Goal: Task Accomplishment & Management: Manage account settings

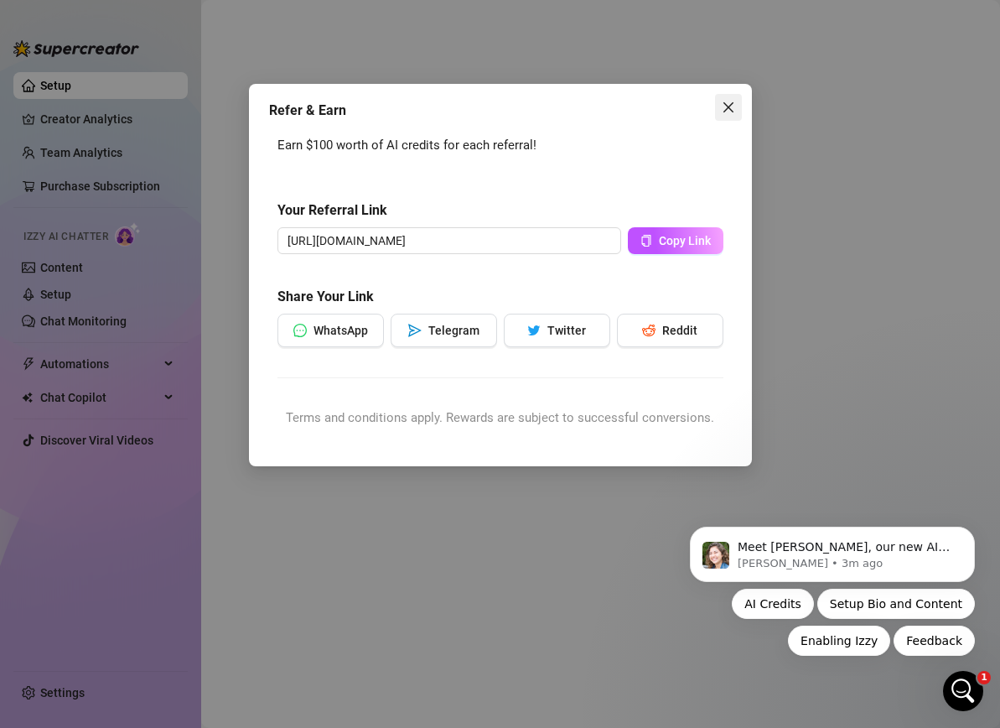
click at [729, 113] on icon "close" at bounding box center [728, 107] width 13 height 13
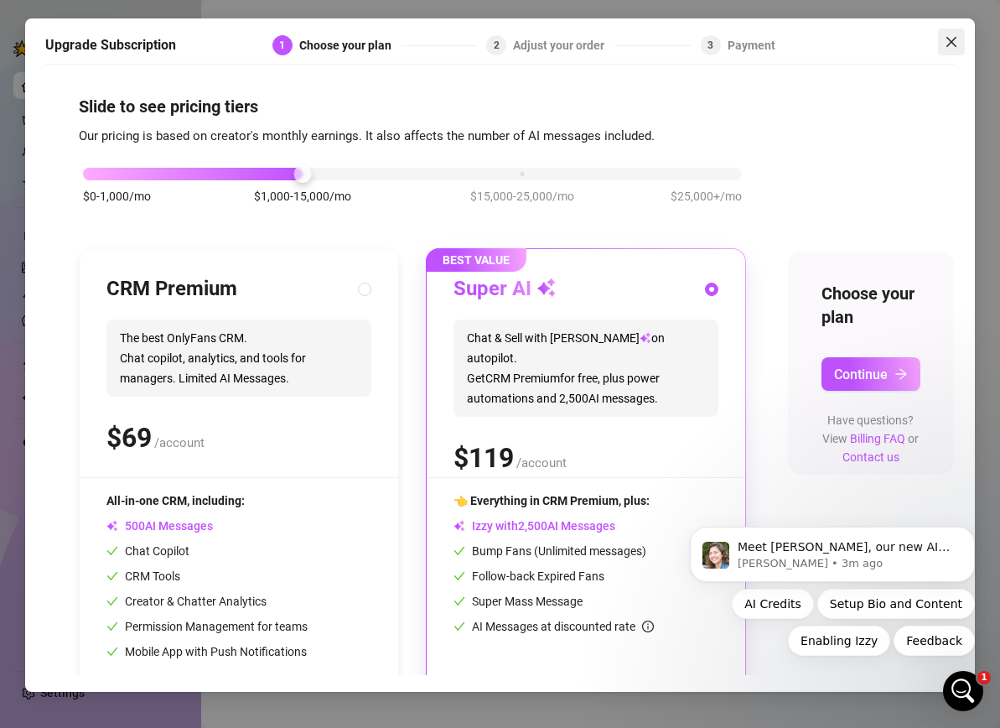
click at [951, 48] on icon "close" at bounding box center [951, 41] width 13 height 13
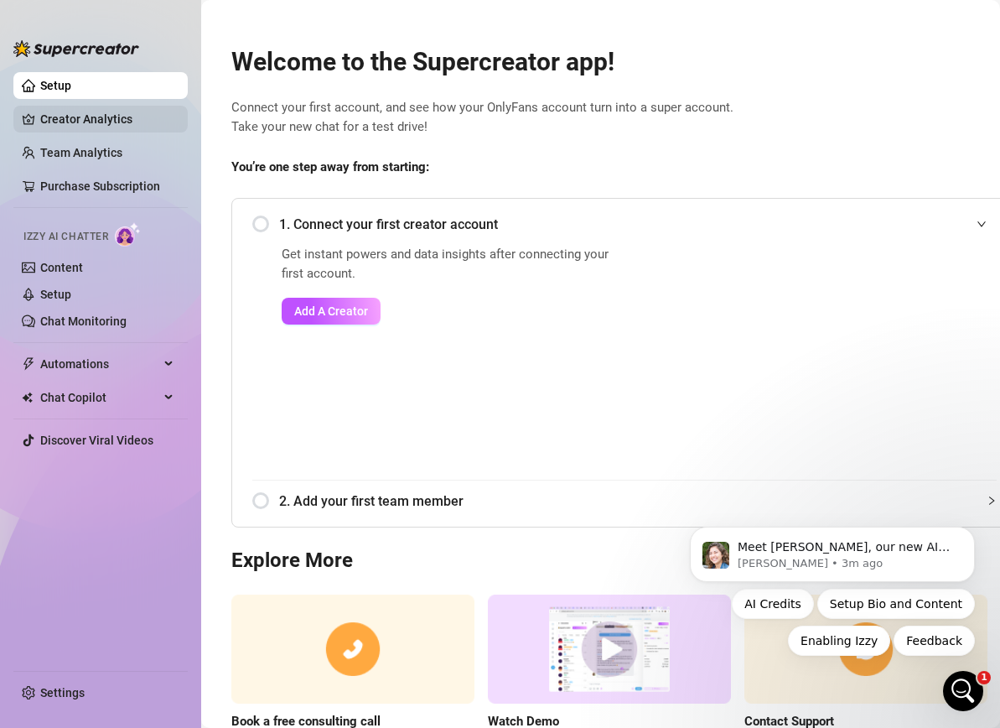
click at [115, 122] on link "Creator Analytics" at bounding box center [107, 119] width 134 height 27
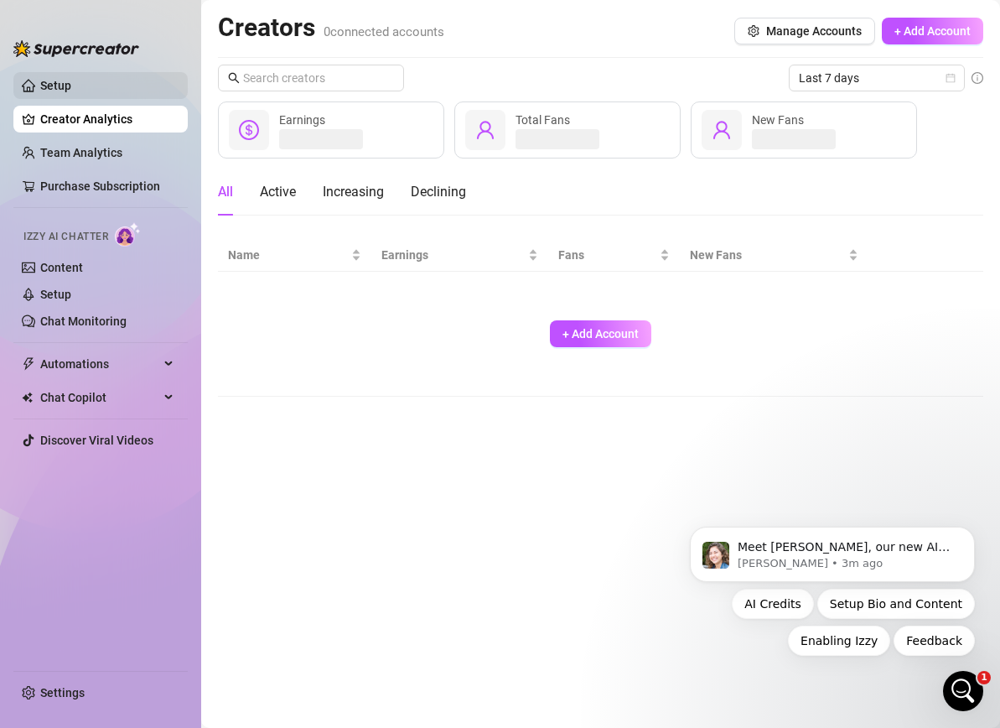
click at [71, 92] on link "Setup" at bounding box center [55, 85] width 31 height 13
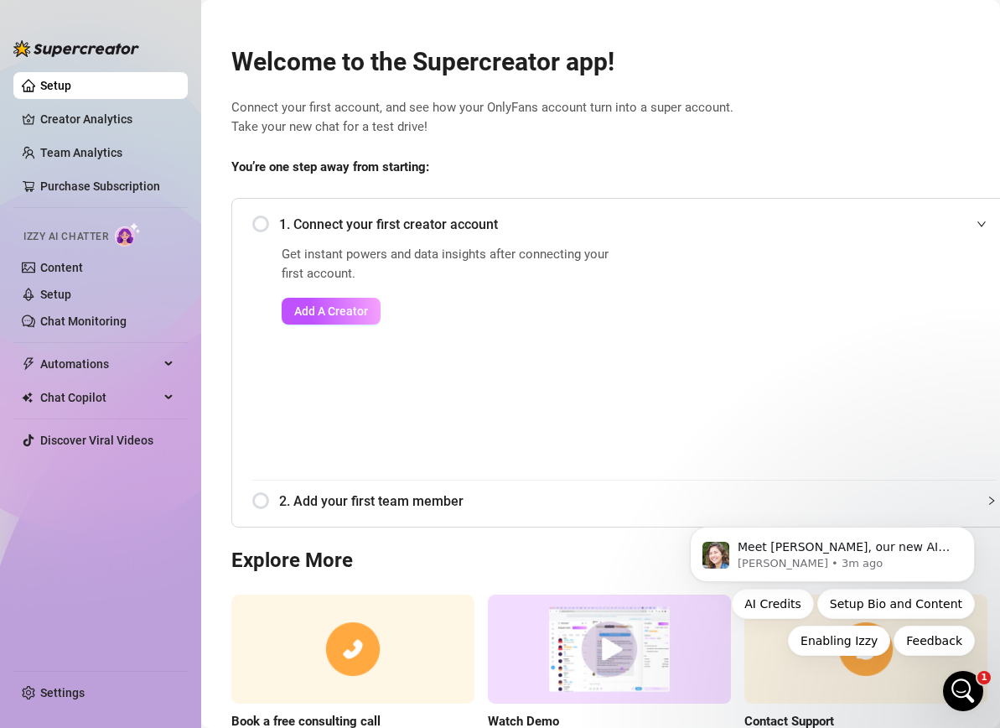
scroll to position [108, 0]
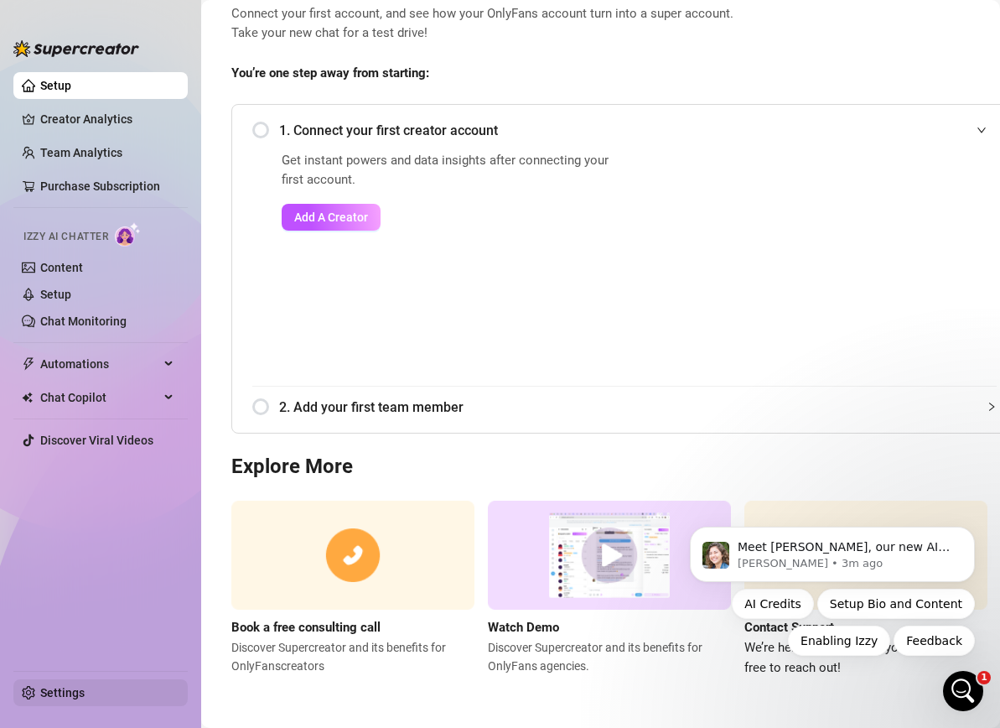
click at [40, 694] on link "Settings" at bounding box center [62, 692] width 44 height 13
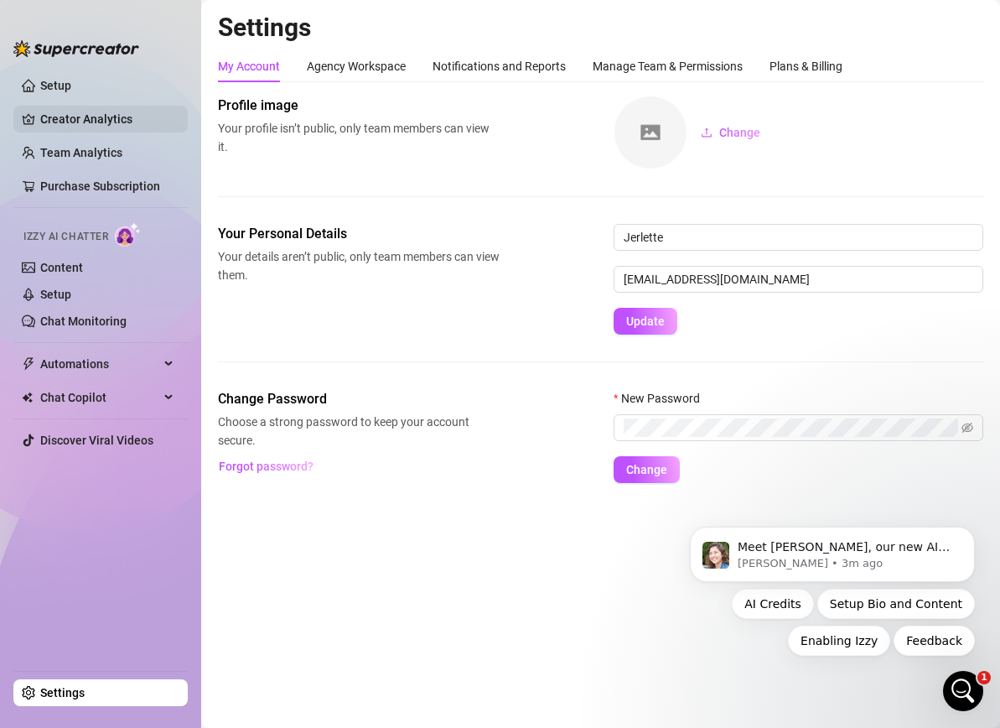
click at [138, 111] on link "Creator Analytics" at bounding box center [107, 119] width 134 height 27
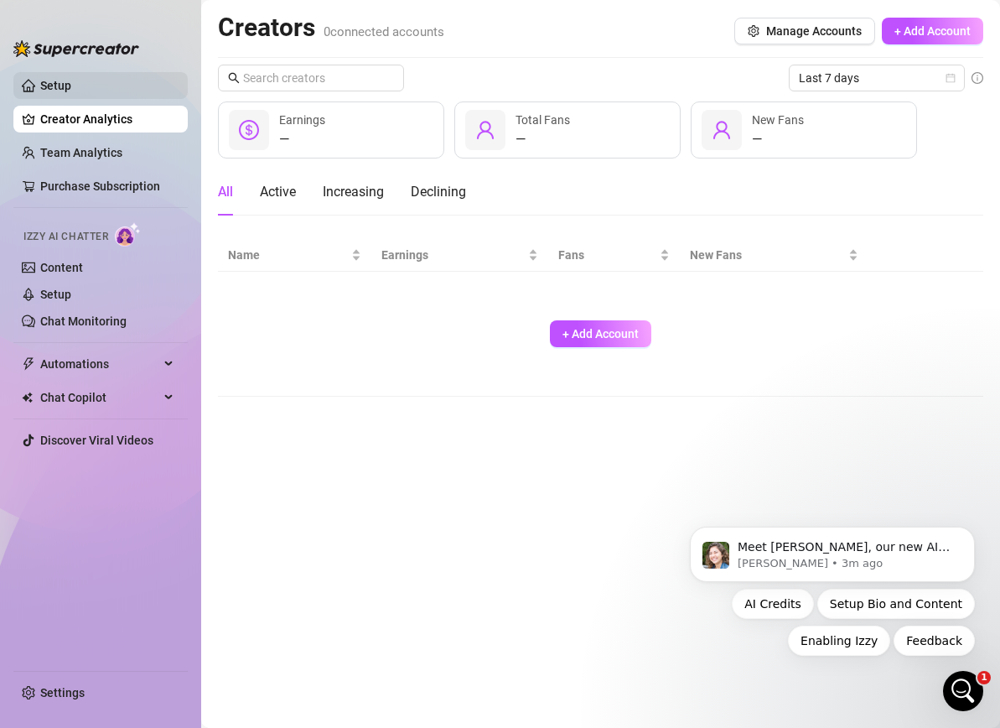
click at [71, 79] on link "Setup" at bounding box center [55, 85] width 31 height 13
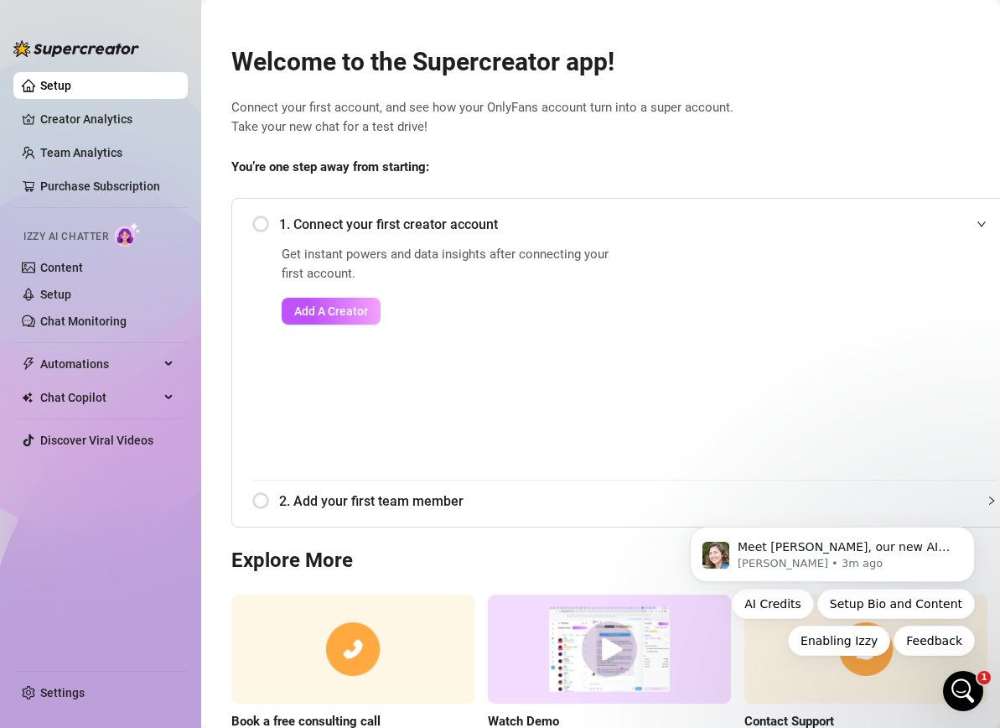
click at [298, 506] on span "2. Add your first team member" at bounding box center [638, 500] width 718 height 21
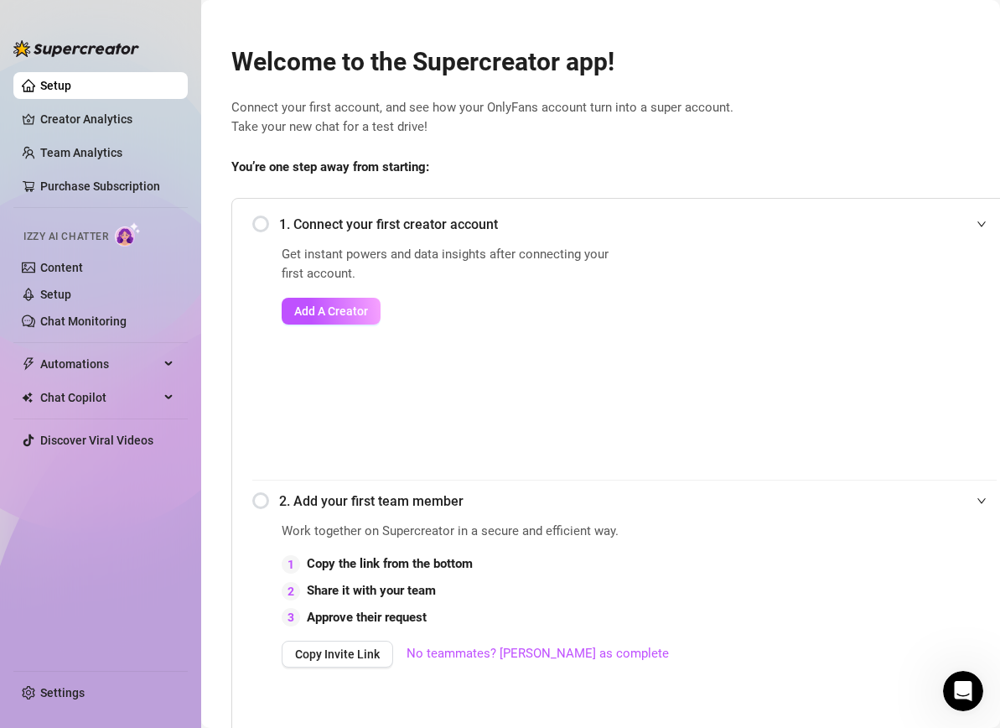
scroll to position [335, 0]
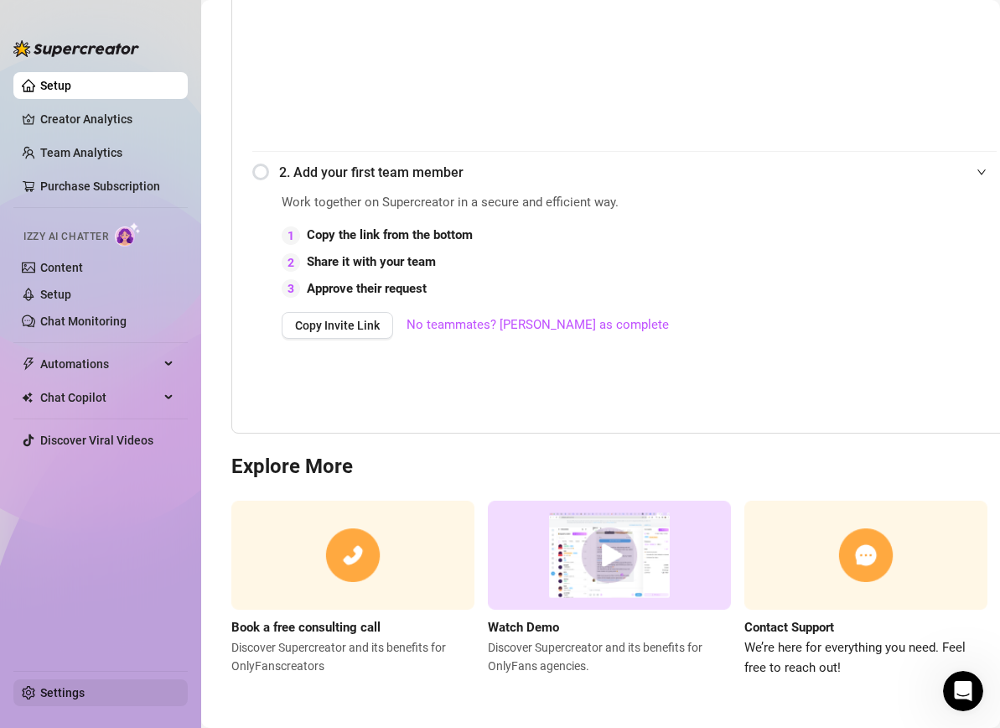
click at [75, 690] on link "Settings" at bounding box center [62, 692] width 44 height 13
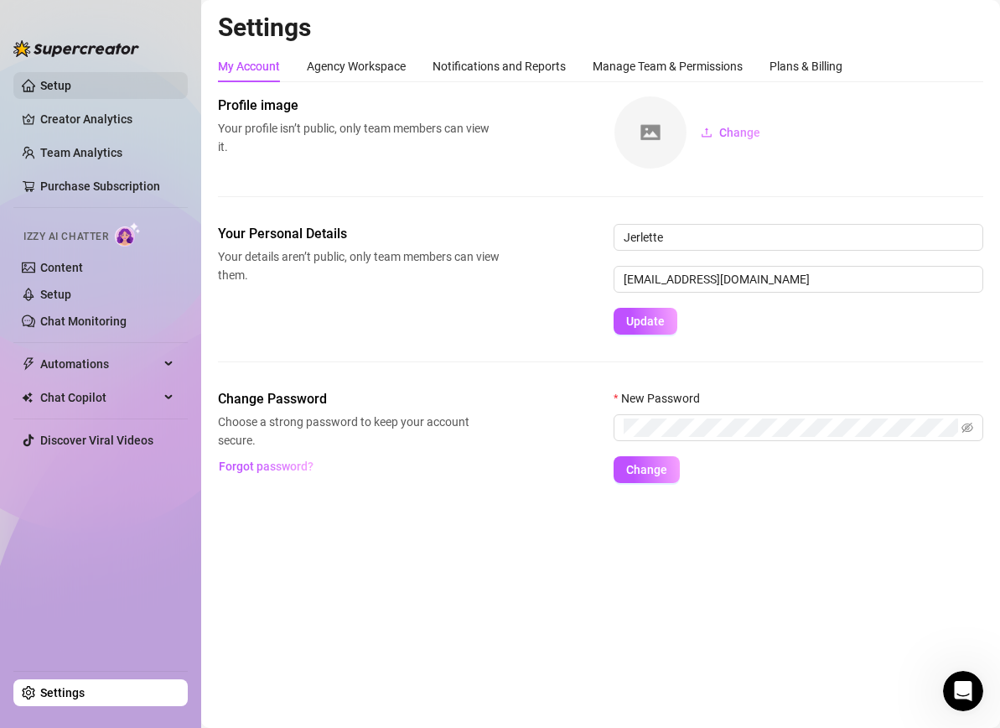
click at [71, 84] on link "Setup" at bounding box center [55, 85] width 31 height 13
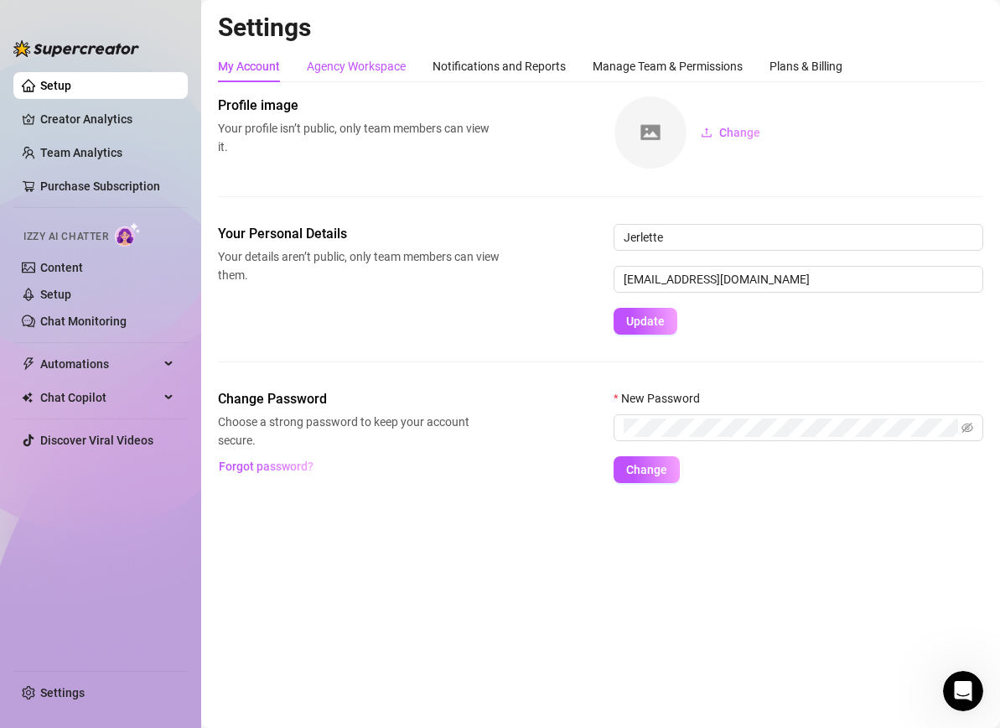
click at [377, 65] on div "Agency Workspace" at bounding box center [356, 66] width 99 height 18
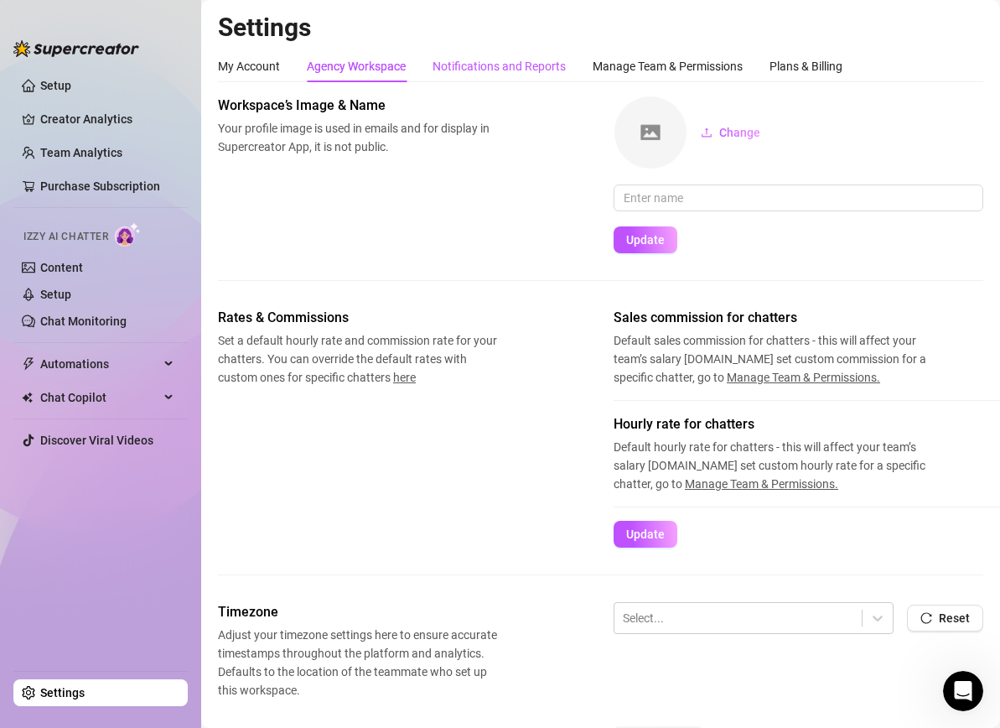
click at [495, 65] on div "Notifications and Reports" at bounding box center [499, 66] width 133 height 18
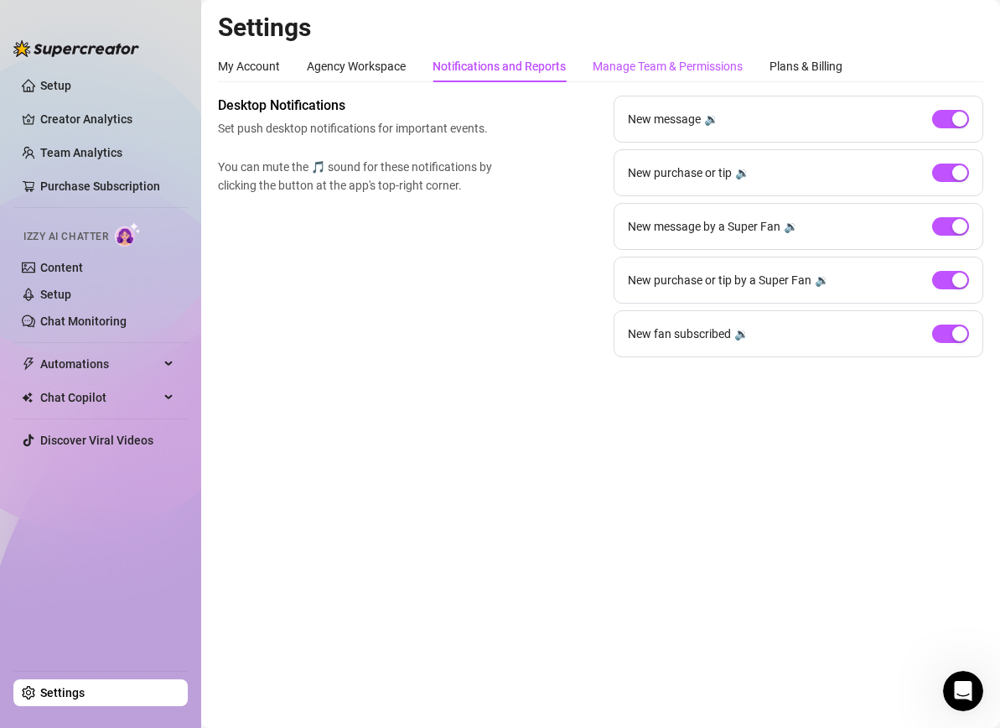
click at [669, 70] on div "Manage Team & Permissions" at bounding box center [668, 66] width 150 height 18
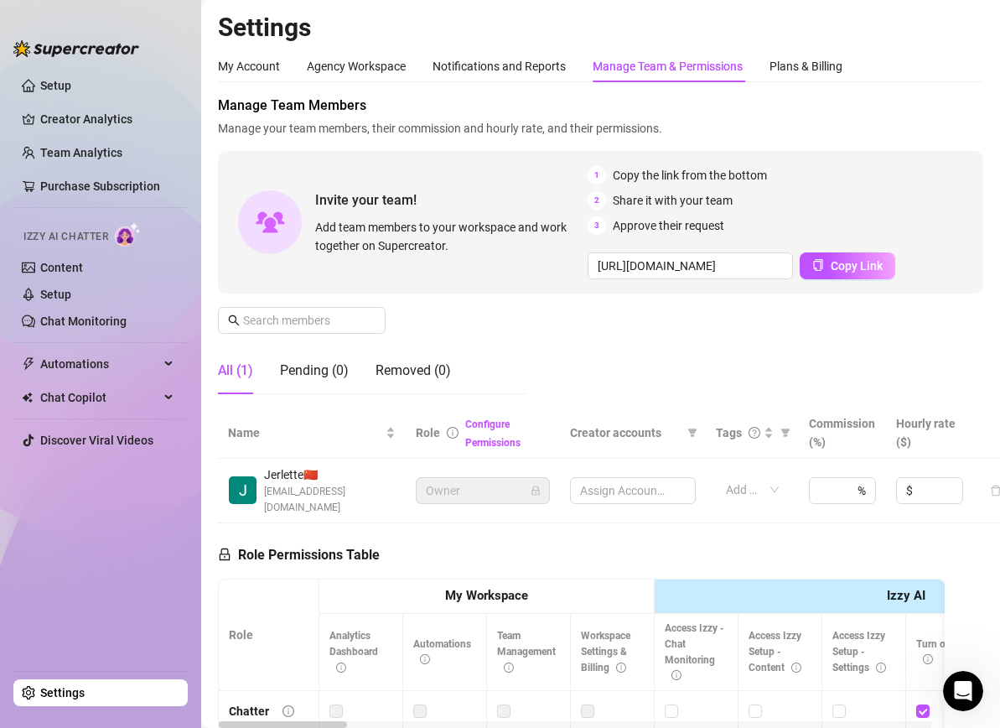
drag, startPoint x: 303, startPoint y: 470, endPoint x: 324, endPoint y: 470, distance: 21.8
click at [324, 470] on span "[PERSON_NAME] 🇨🇳" at bounding box center [330, 474] width 132 height 18
click at [330, 470] on span "[PERSON_NAME] 🇨🇳" at bounding box center [330, 474] width 132 height 18
click at [629, 480] on div "Assign Accounts" at bounding box center [633, 490] width 126 height 27
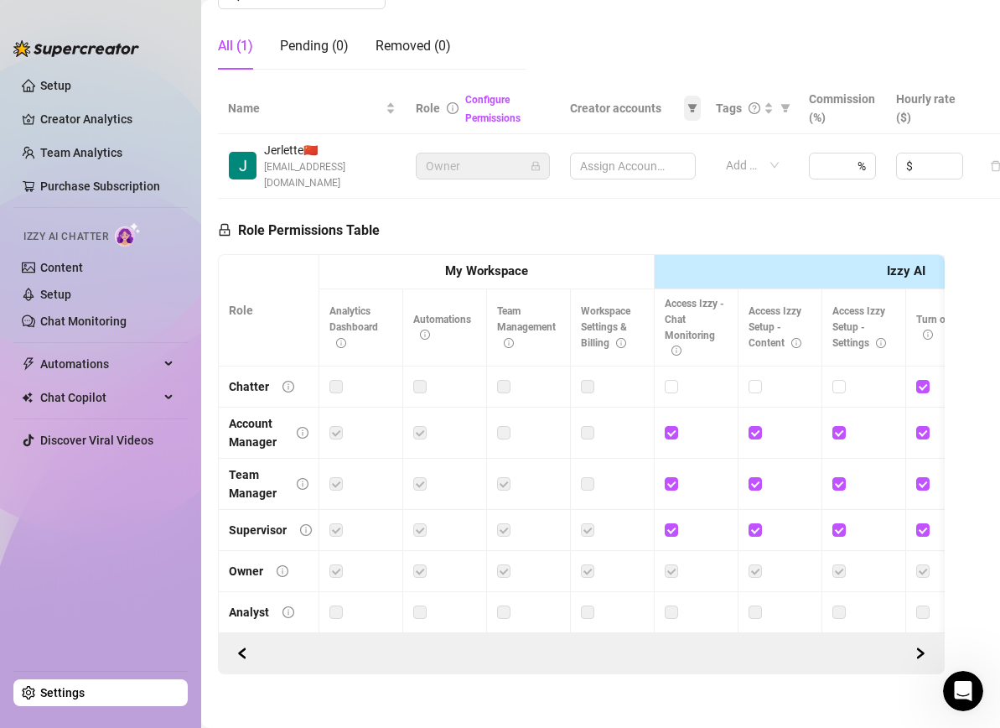
scroll to position [355, 0]
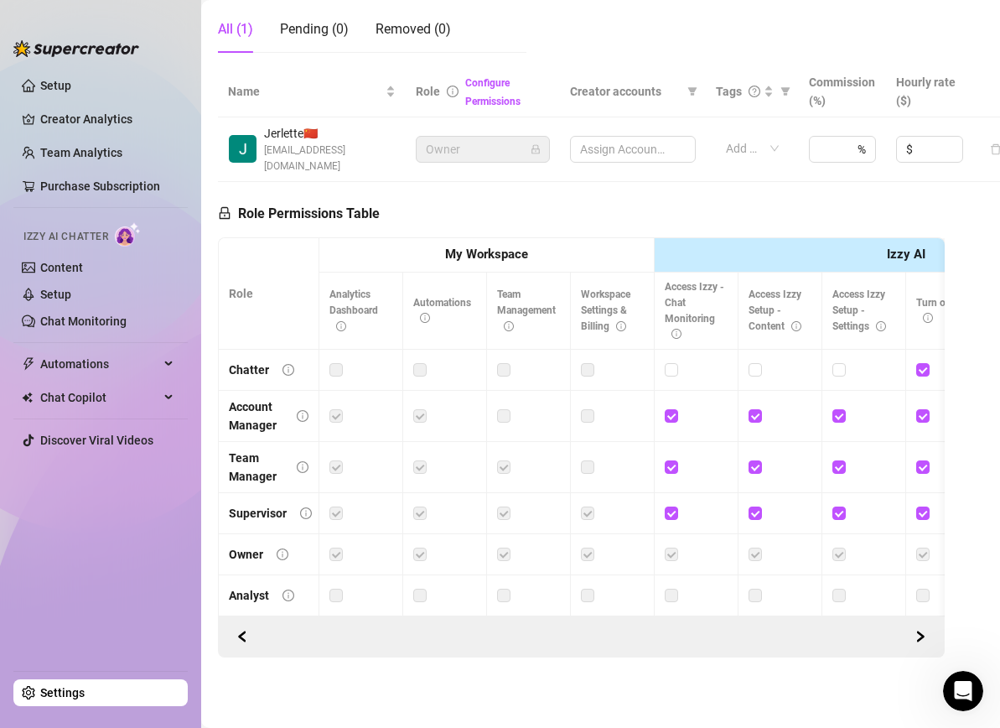
click at [85, 686] on link "Settings" at bounding box center [62, 692] width 44 height 13
click at [63, 689] on link "Settings" at bounding box center [62, 692] width 44 height 13
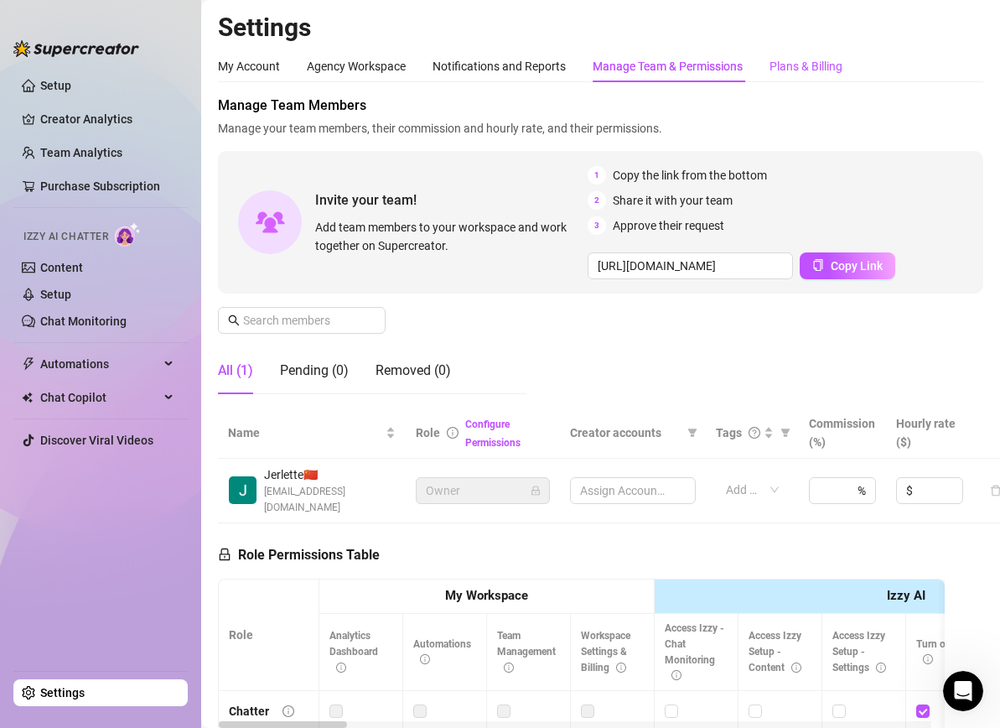
click at [798, 70] on div "Plans & Billing" at bounding box center [806, 66] width 73 height 18
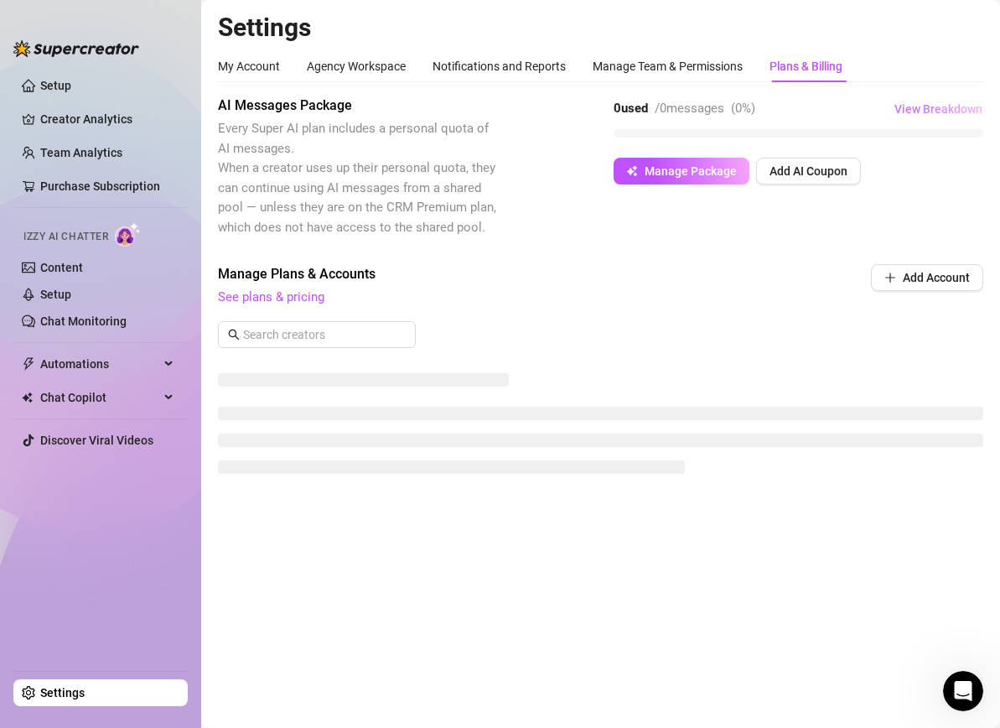
click at [923, 112] on span "View Breakdown" at bounding box center [938, 108] width 88 height 13
click at [934, 278] on span "Add Account" at bounding box center [936, 277] width 67 height 13
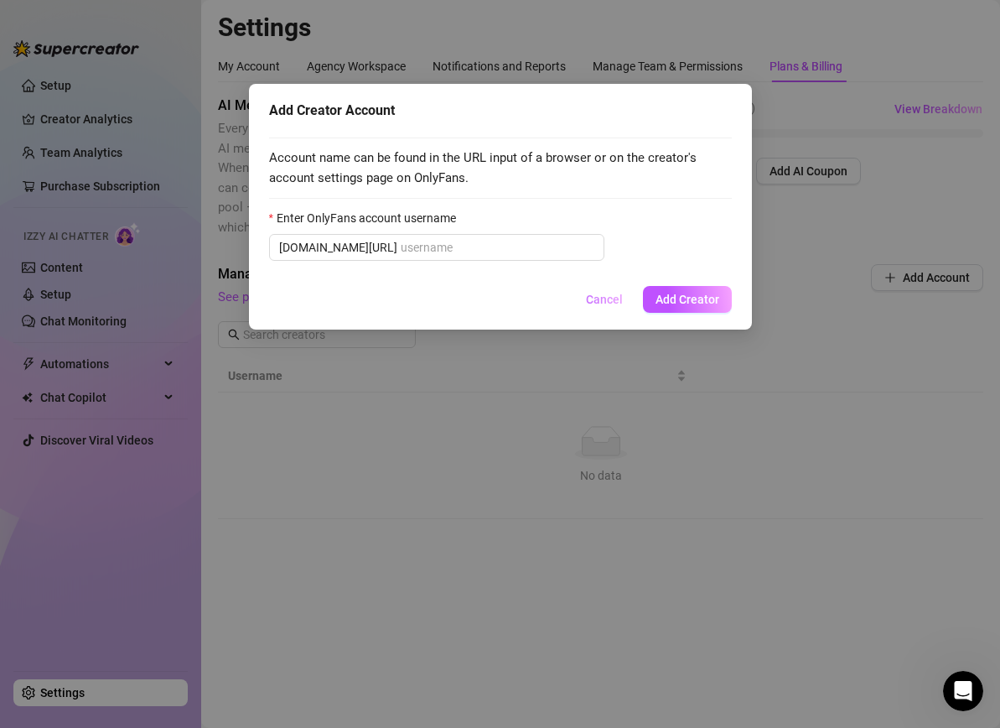
click at [611, 298] on span "Cancel" at bounding box center [604, 299] width 37 height 13
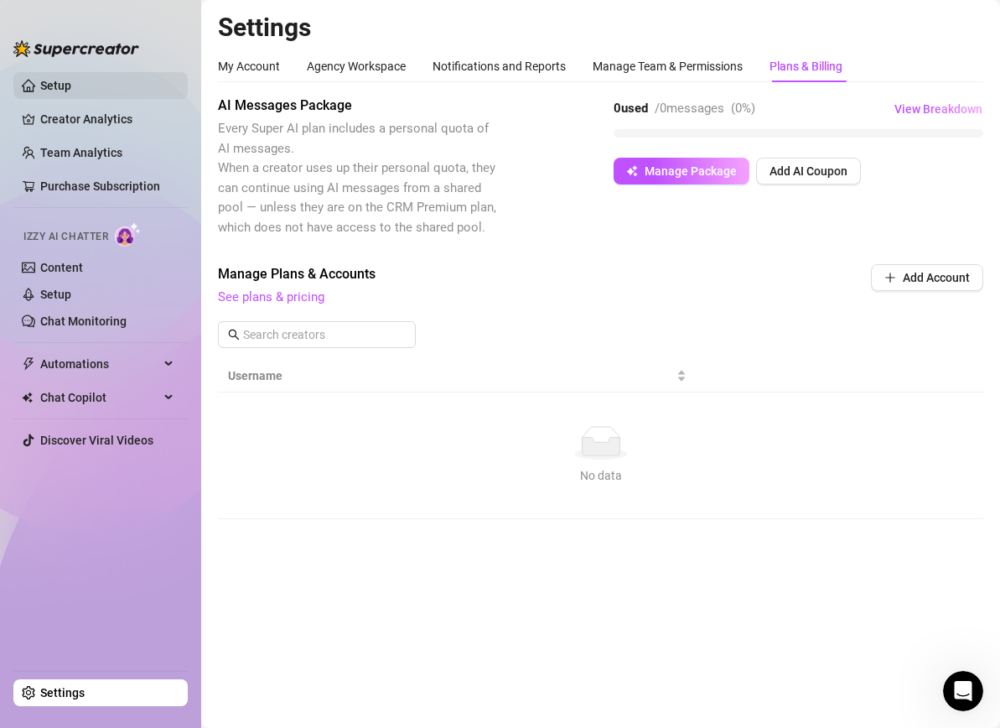
click at [71, 83] on link "Setup" at bounding box center [55, 85] width 31 height 13
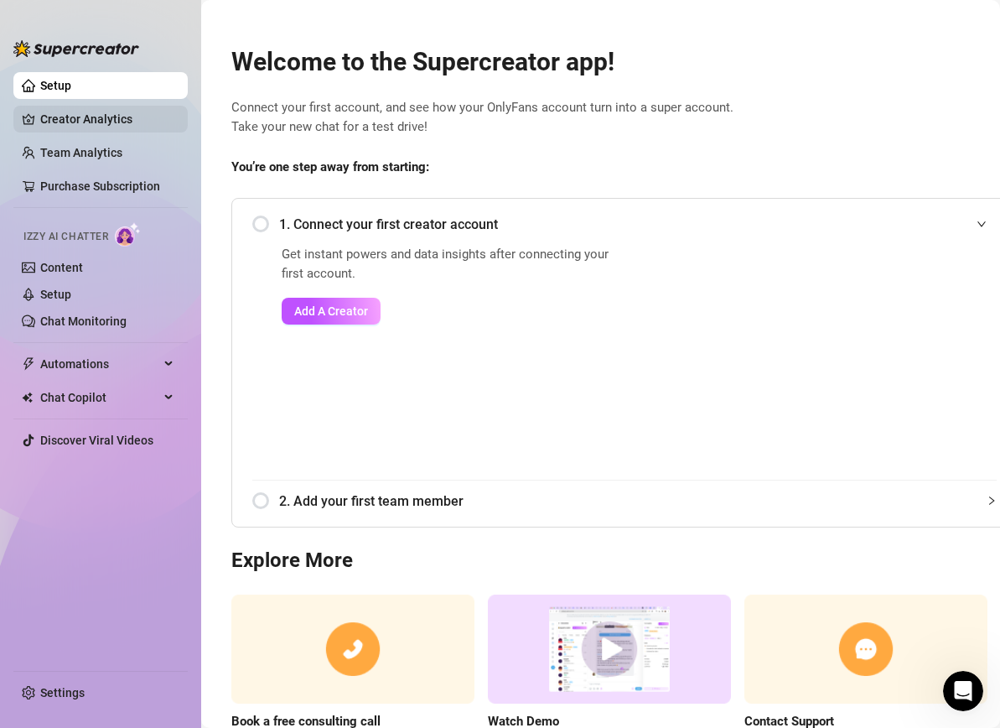
click at [120, 113] on link "Creator Analytics" at bounding box center [107, 119] width 134 height 27
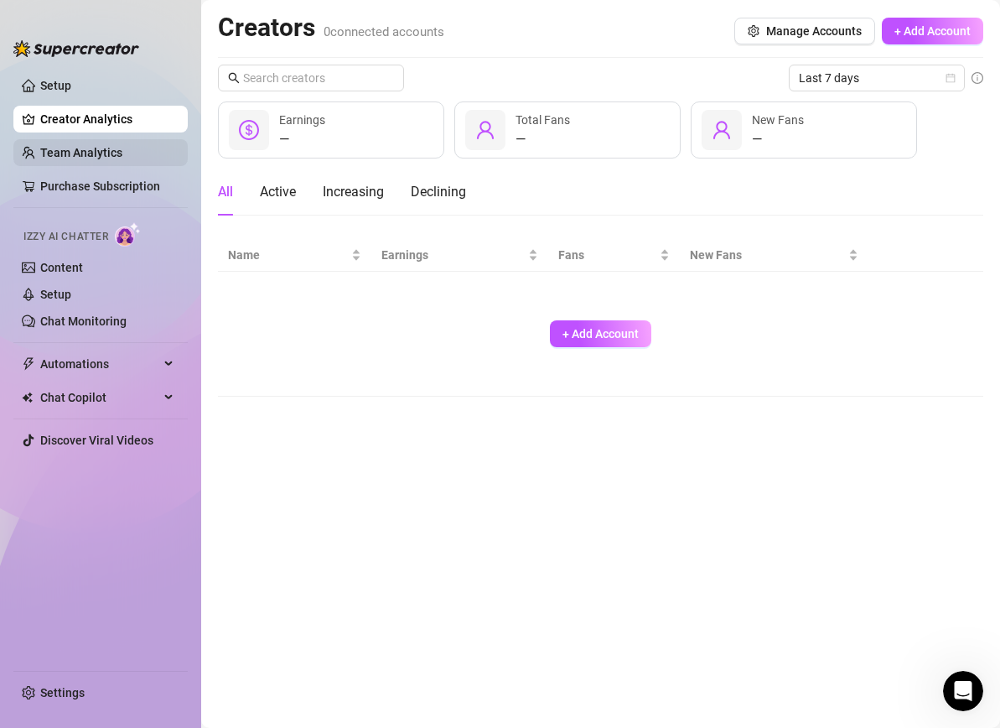
click at [122, 155] on link "Team Analytics" at bounding box center [81, 152] width 82 height 13
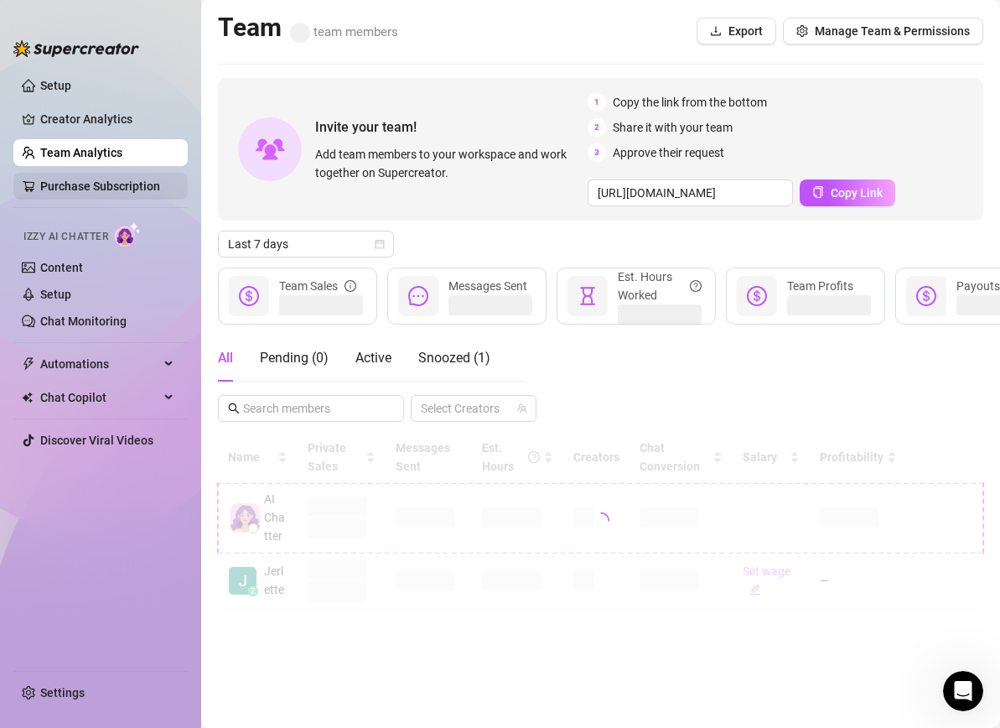
click at [140, 183] on link "Purchase Subscription" at bounding box center [100, 185] width 120 height 13
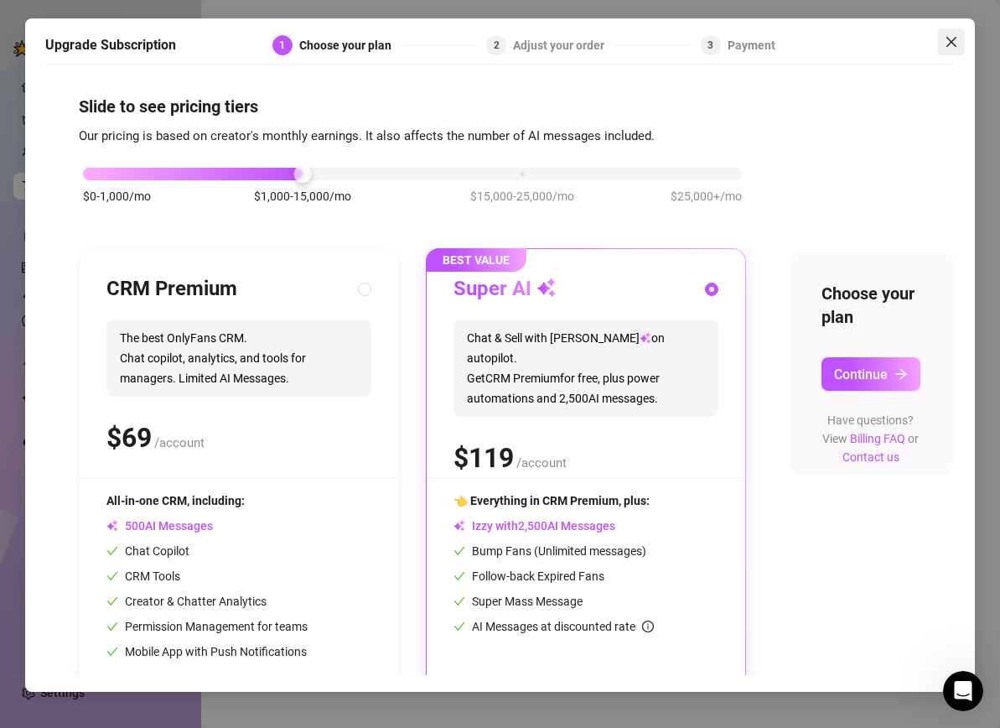
click at [951, 44] on icon "close" at bounding box center [951, 41] width 13 height 13
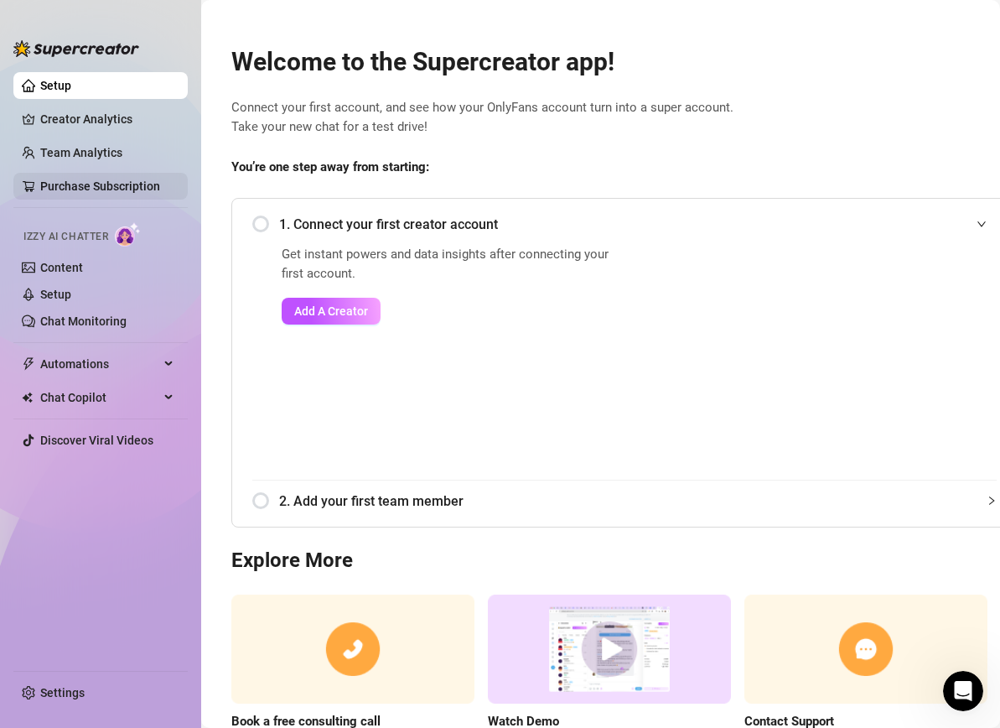
click at [101, 182] on link "Purchase Subscription" at bounding box center [100, 185] width 120 height 13
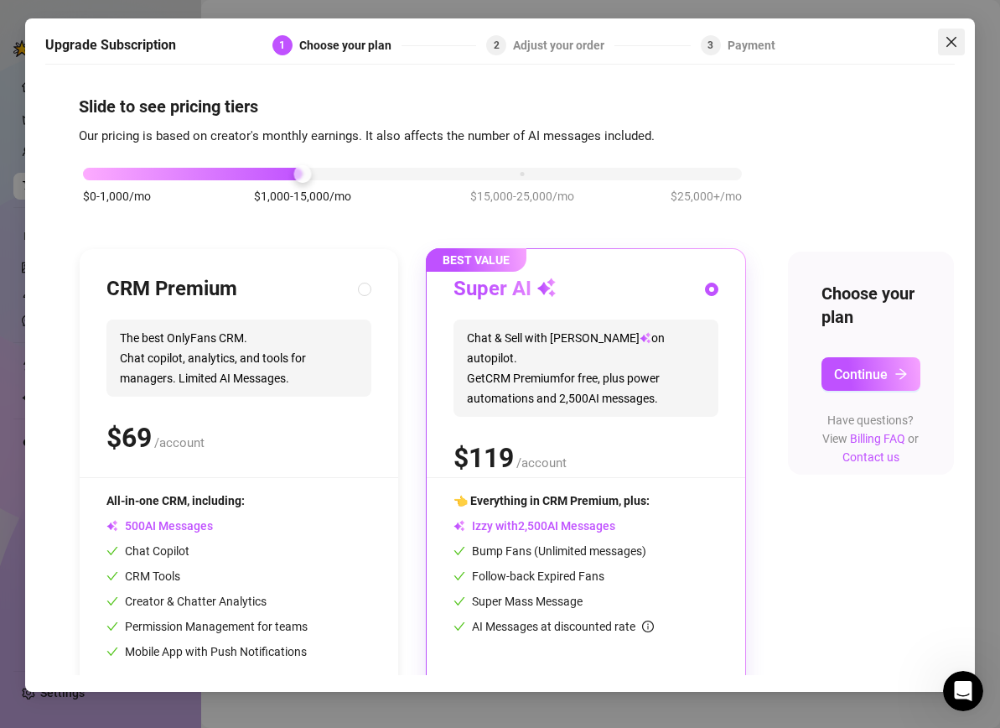
click at [948, 36] on icon "close" at bounding box center [951, 41] width 13 height 13
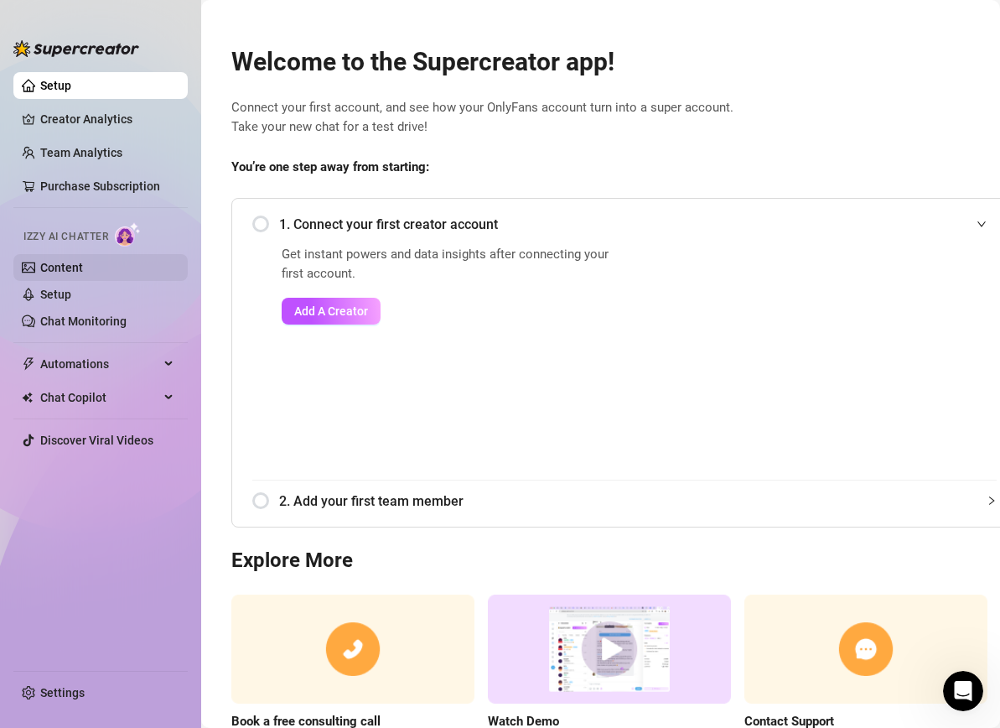
click at [82, 261] on link "Content" at bounding box center [61, 267] width 43 height 13
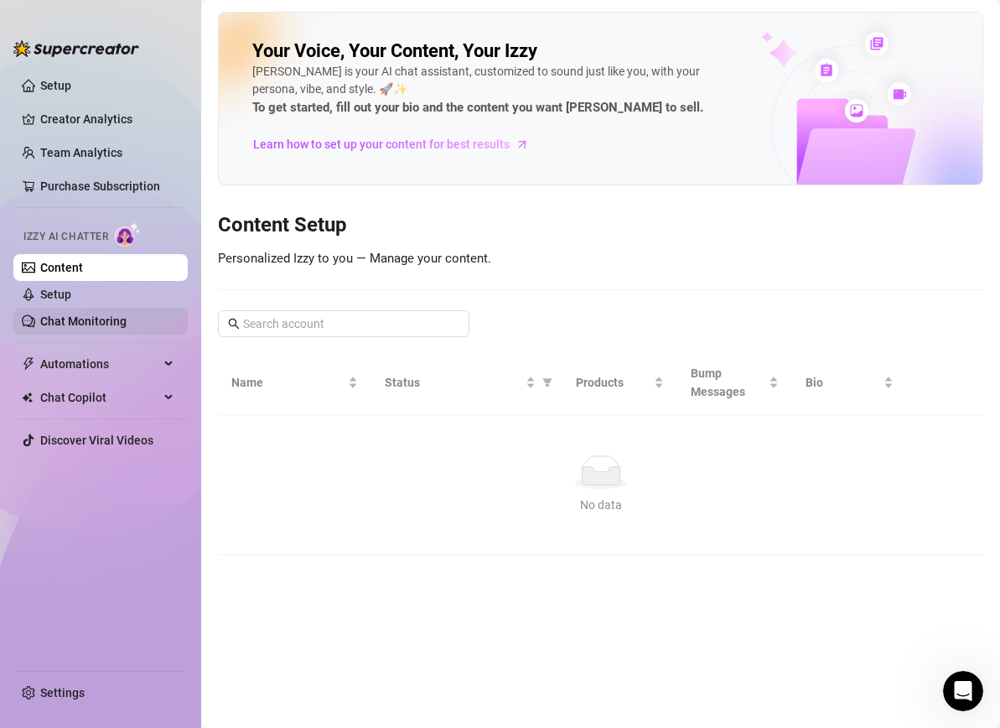
drag, startPoint x: 103, startPoint y: 290, endPoint x: 101, endPoint y: 311, distance: 21.0
click at [71, 291] on link "Setup" at bounding box center [55, 294] width 31 height 13
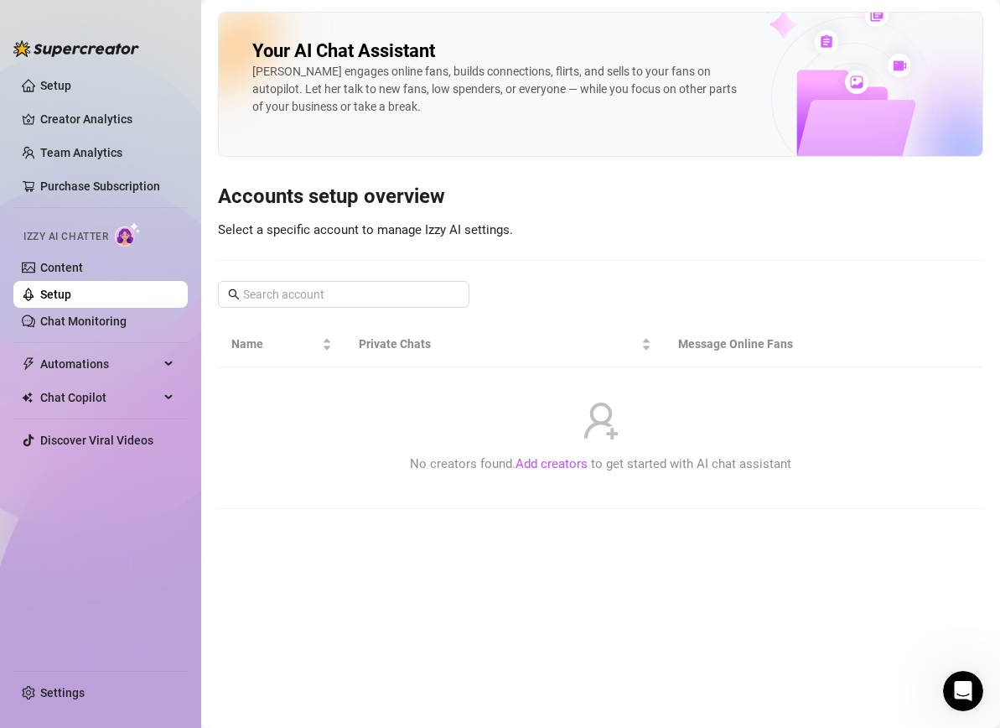
click at [71, 301] on link "Setup" at bounding box center [55, 294] width 31 height 13
click at [88, 317] on link "Chat Monitoring" at bounding box center [83, 320] width 86 height 13
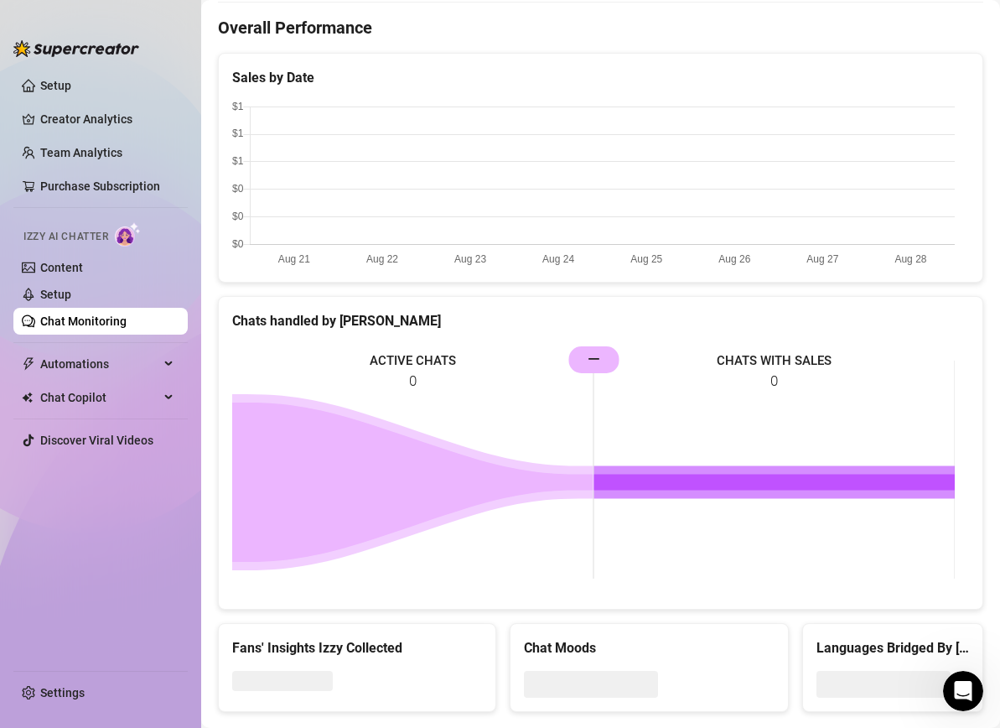
scroll to position [537, 0]
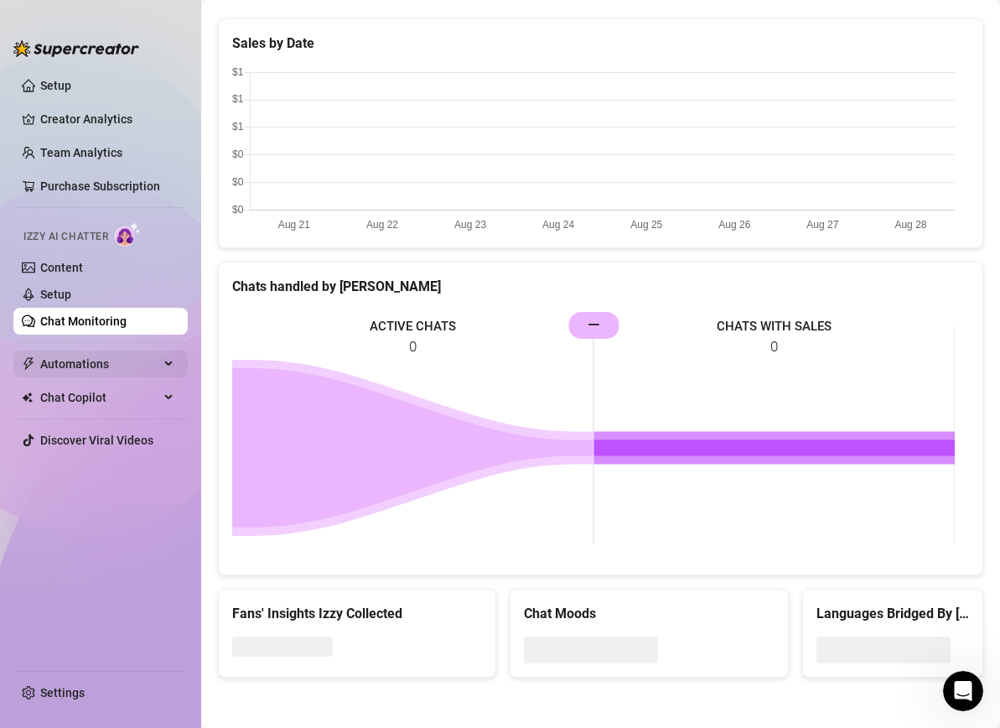
click at [145, 360] on span "Automations" at bounding box center [99, 363] width 119 height 27
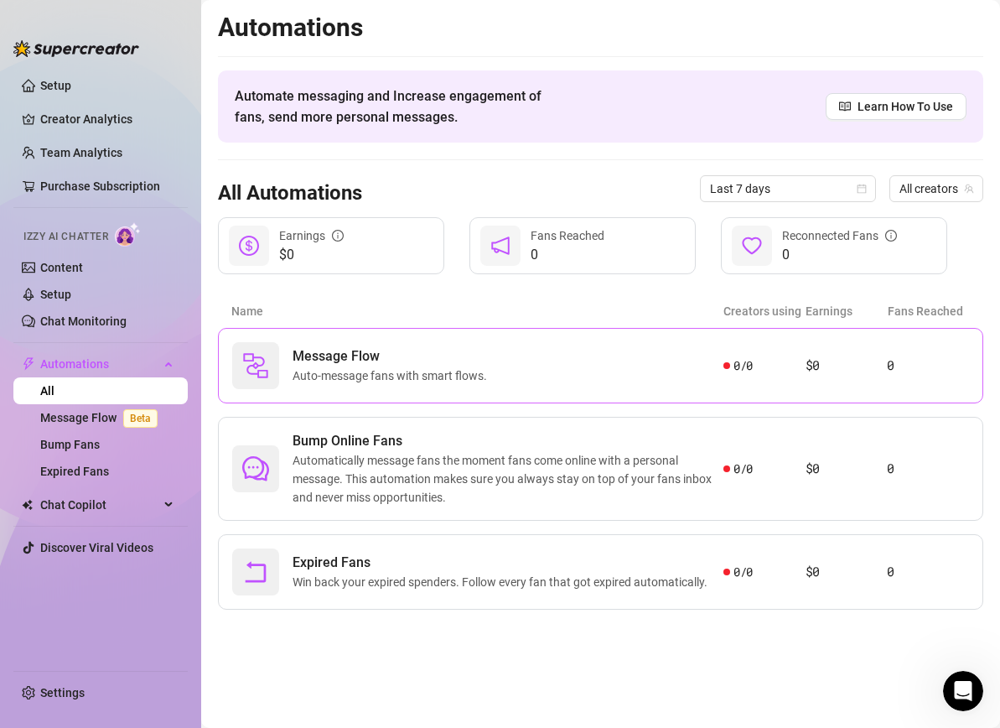
click at [401, 368] on span "Auto-message fans with smart flows." at bounding box center [393, 375] width 201 height 18
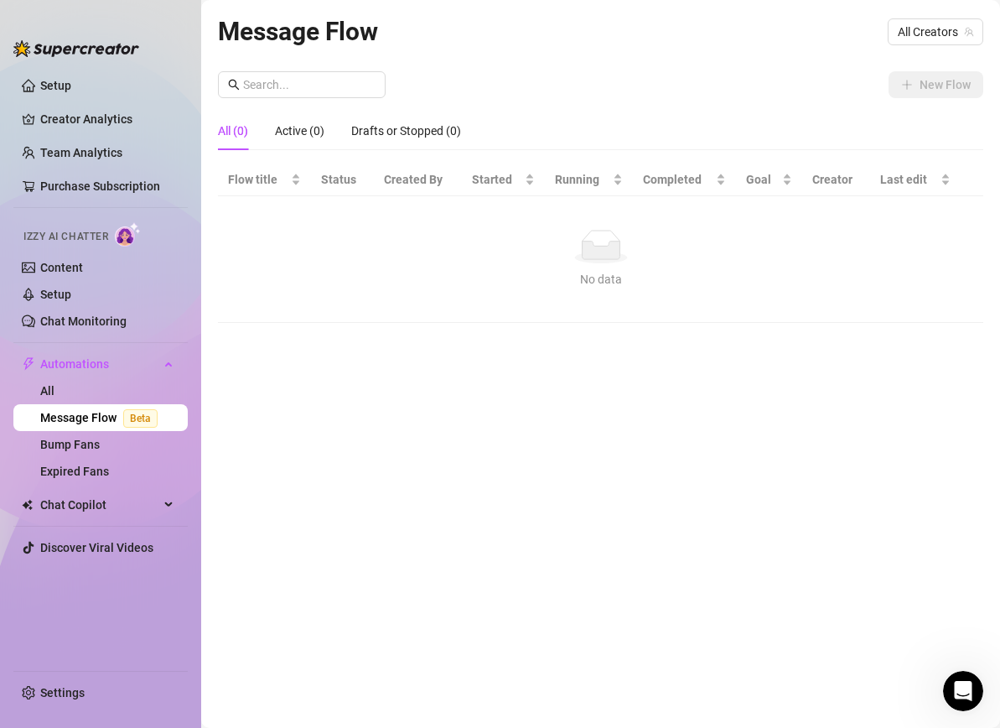
click at [101, 411] on link "Message Flow Beta" at bounding box center [102, 417] width 124 height 13
click at [54, 396] on link "All" at bounding box center [47, 390] width 14 height 13
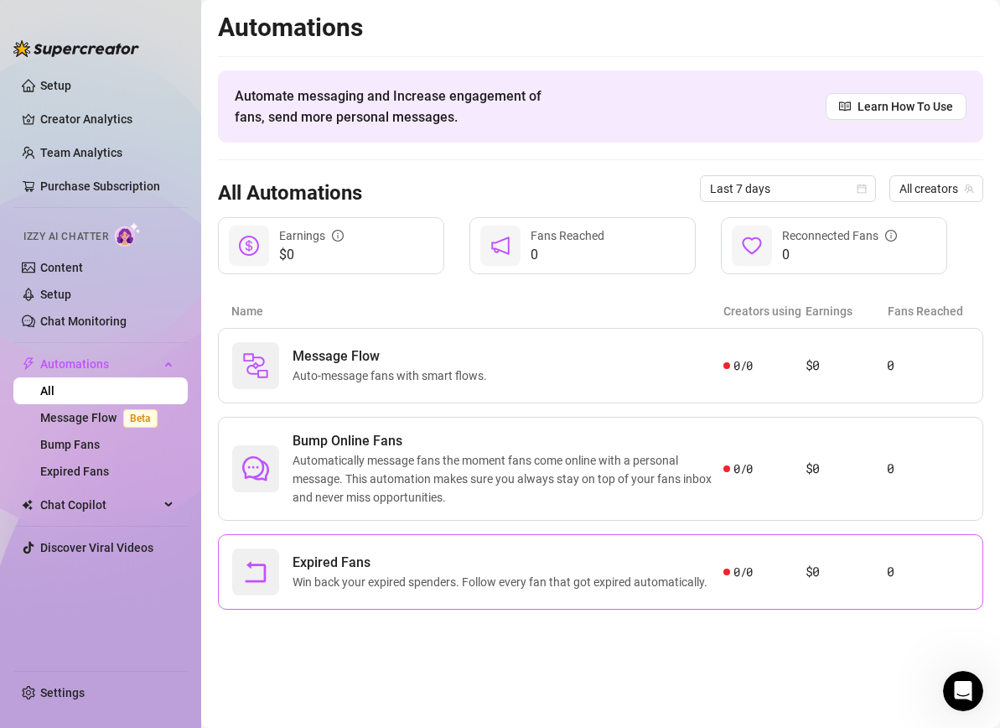
click at [400, 556] on span "Expired Fans" at bounding box center [504, 562] width 422 height 20
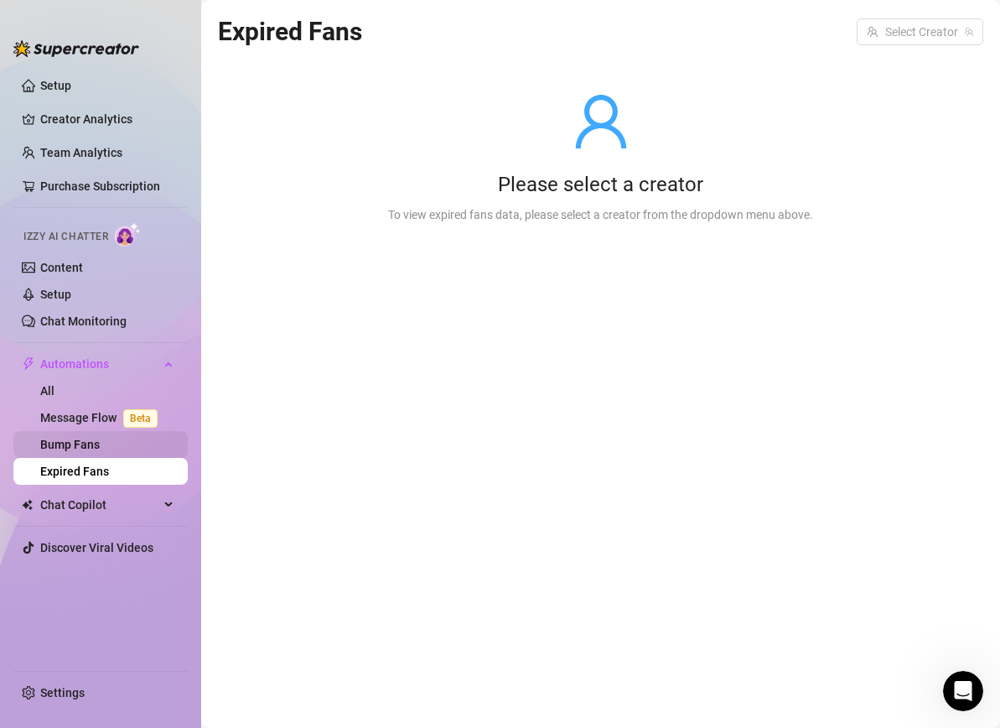
click at [100, 441] on link "Bump Fans" at bounding box center [70, 444] width 60 height 13
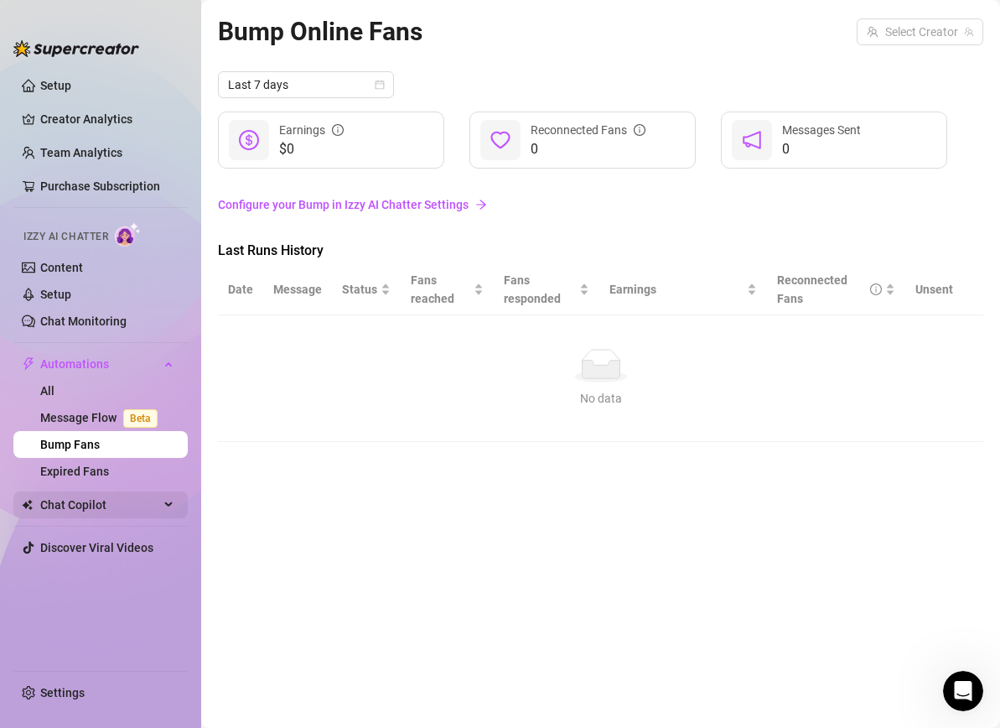
click at [141, 500] on span "Chat Copilot" at bounding box center [99, 504] width 119 height 27
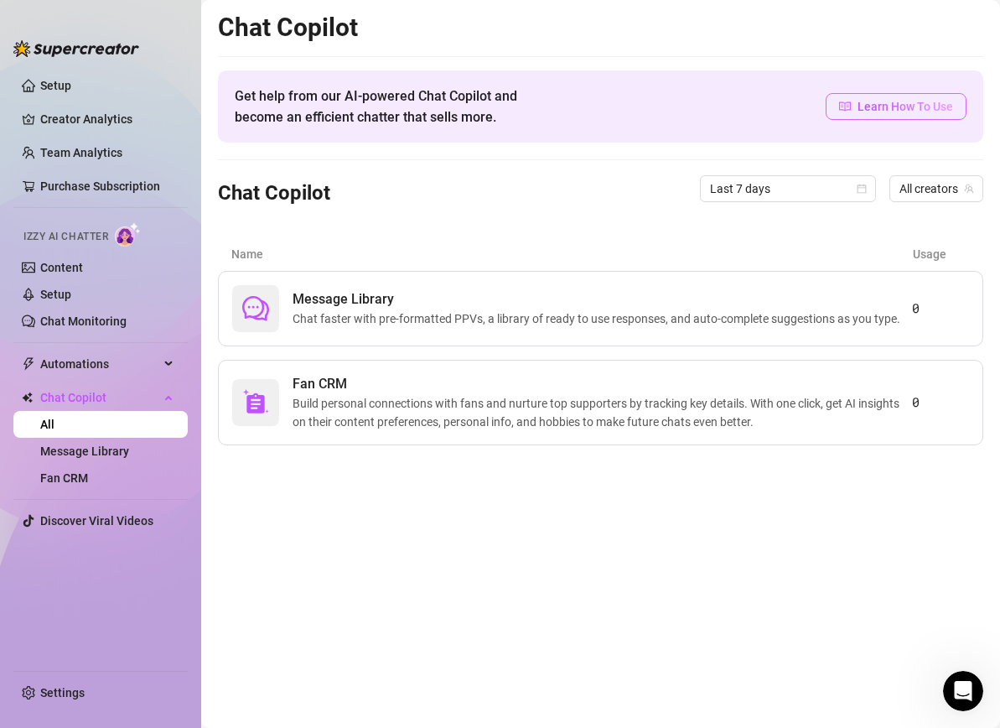
click at [886, 107] on span "Learn How To Use" at bounding box center [906, 106] width 96 height 18
click at [707, 308] on div "Message Library Chat faster with pre-formatted PPVs, a library of ready to use …" at bounding box center [600, 308] width 614 height 39
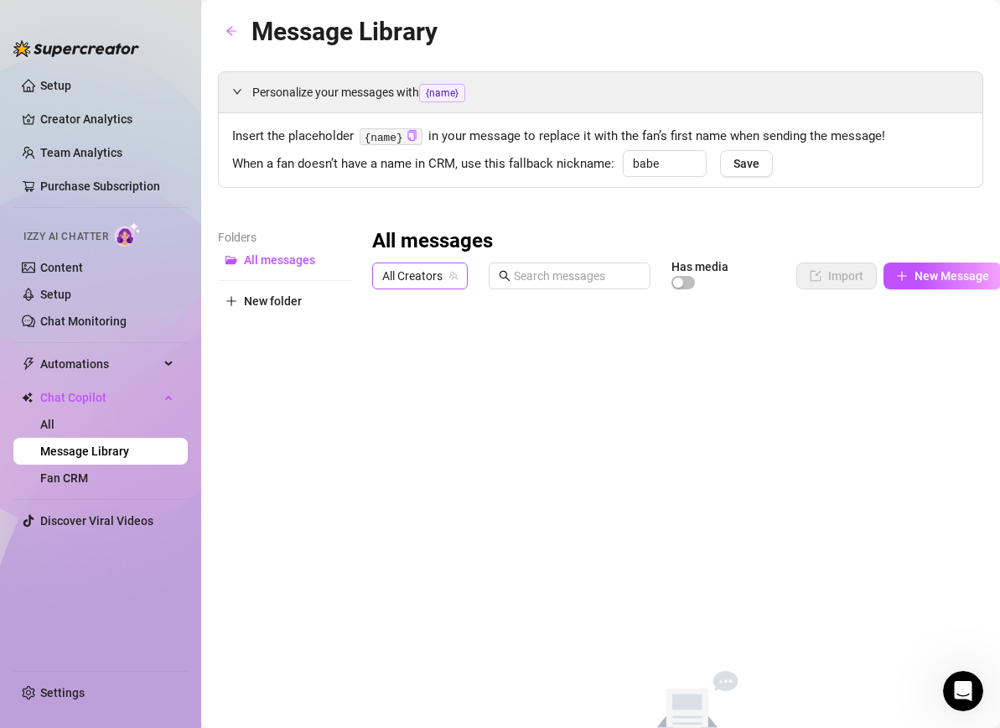
click at [451, 270] on span "All Creators" at bounding box center [419, 275] width 75 height 25
click at [370, 309] on div "Folders All messages New folder All messages All Creators Has media Import New …" at bounding box center [600, 504] width 765 height 552
click at [933, 272] on span "New Message" at bounding box center [952, 275] width 75 height 13
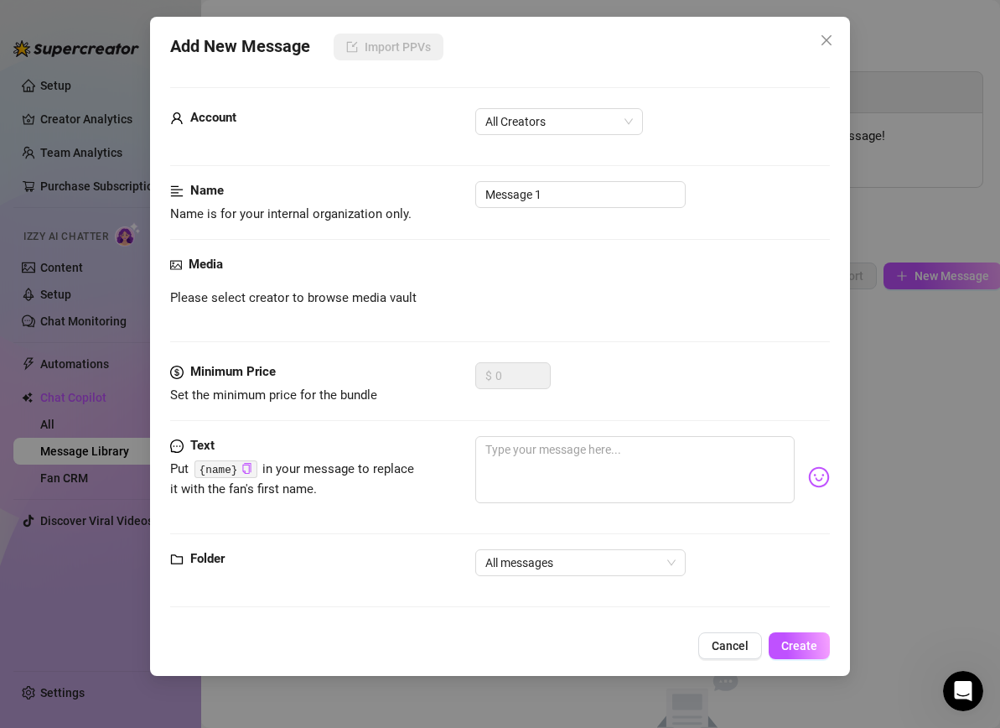
click at [728, 650] on span "Cancel" at bounding box center [730, 645] width 37 height 13
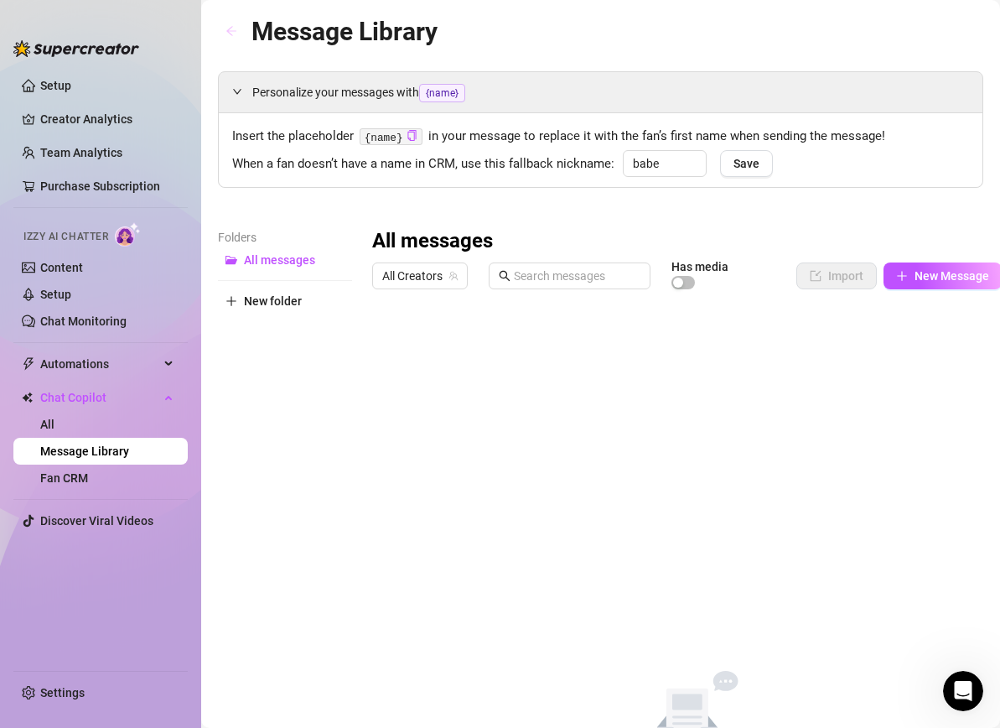
click at [239, 31] on button "button" at bounding box center [231, 31] width 27 height 27
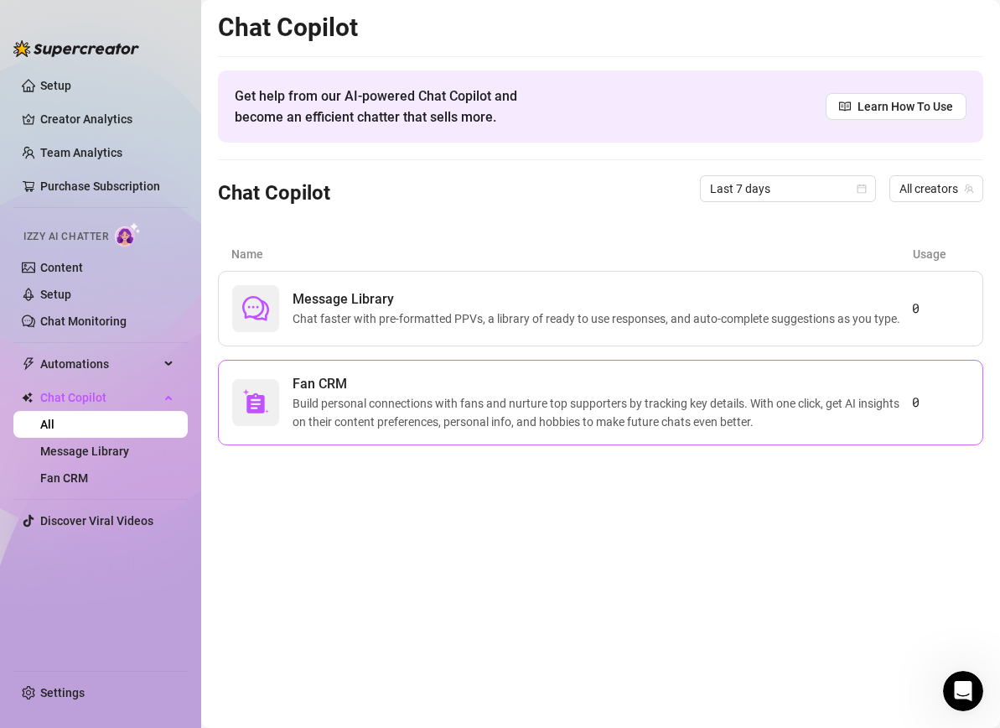
click at [462, 412] on span "Build personal connections with fans and nurture top supporters by tracking key…" at bounding box center [603, 412] width 620 height 37
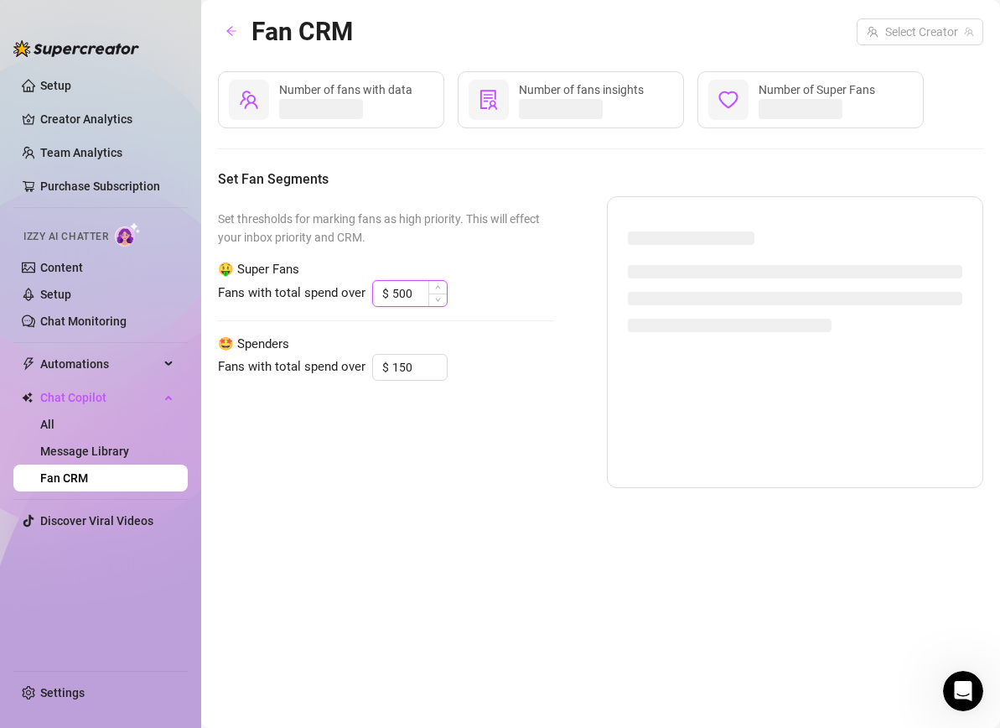
click at [411, 296] on input "500" at bounding box center [419, 293] width 54 height 25
click at [231, 33] on icon "arrow-left" at bounding box center [232, 31] width 12 height 12
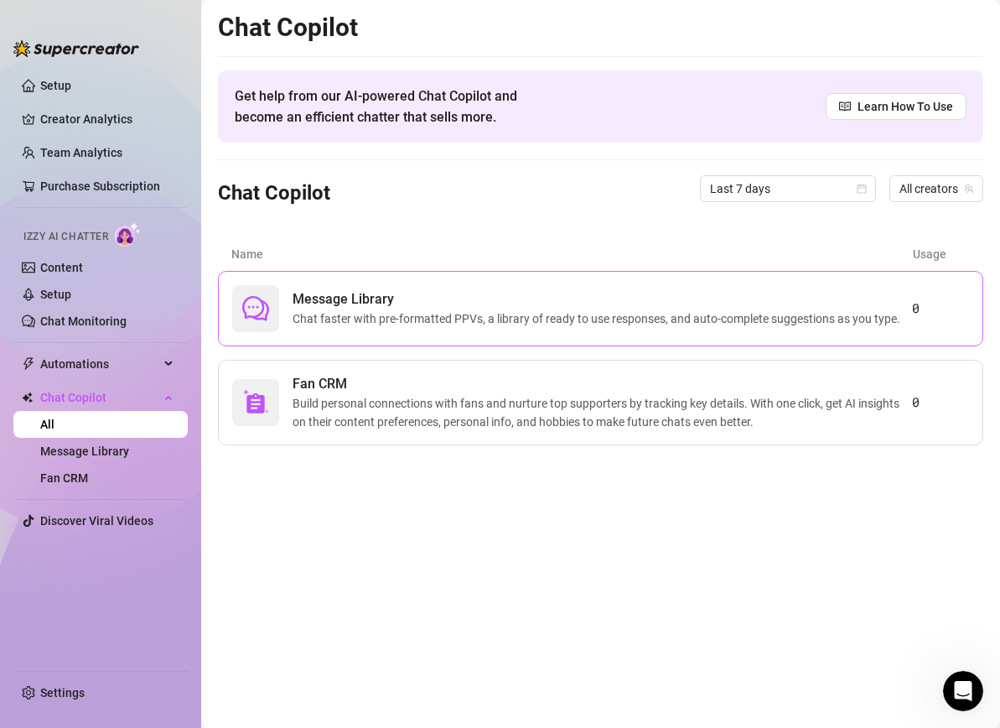
drag, startPoint x: 495, startPoint y: 256, endPoint x: 484, endPoint y: 300, distance: 46.0
click at [495, 256] on article "Name" at bounding box center [572, 254] width 682 height 18
click at [543, 463] on main "Chat Copilot Get help from our AI-powered Chat Copilot and become an efficient …" at bounding box center [600, 364] width 799 height 728
click at [58, 88] on link "Setup" at bounding box center [55, 85] width 31 height 13
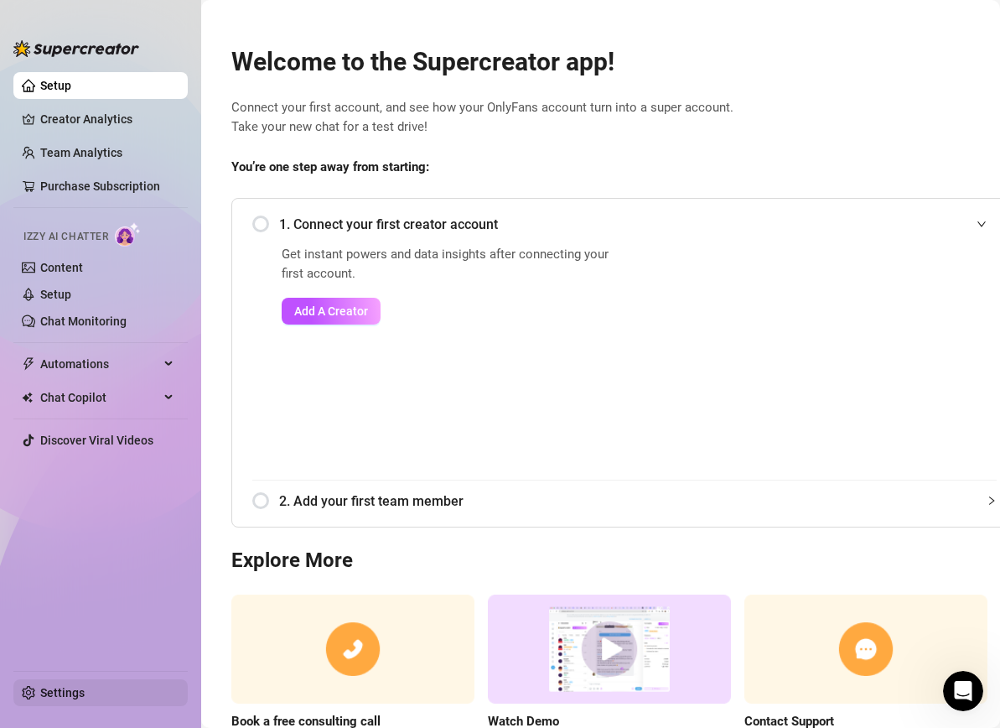
click at [62, 694] on link "Settings" at bounding box center [62, 692] width 44 height 13
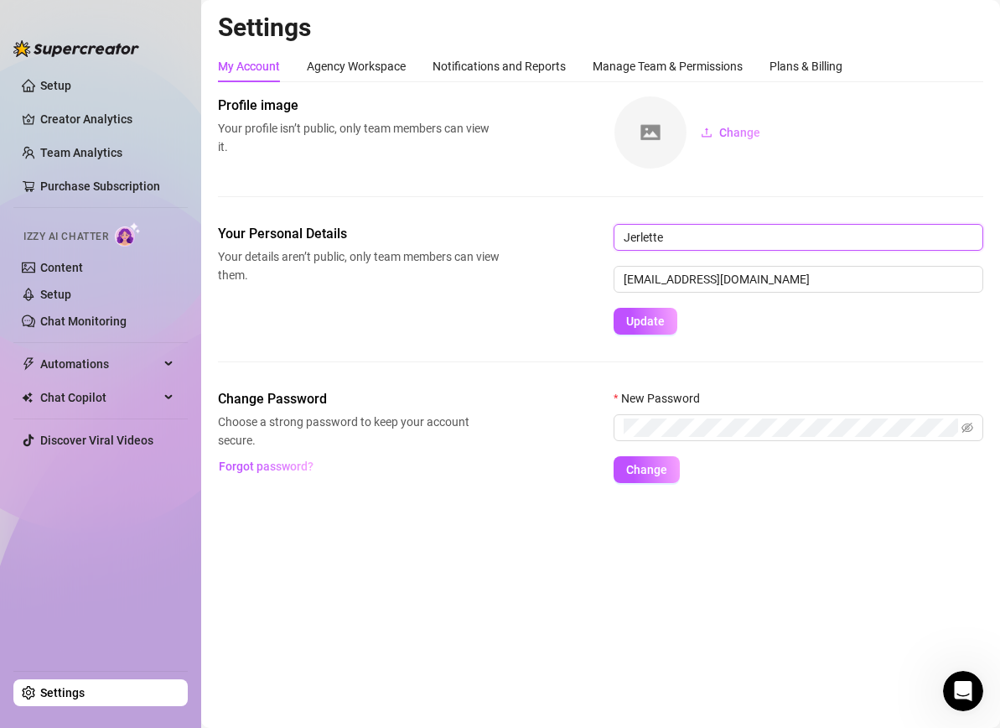
drag, startPoint x: 677, startPoint y: 240, endPoint x: 589, endPoint y: 240, distance: 87.2
click at [589, 240] on div "Your Personal Details Your details aren’t public, only team members can view th…" at bounding box center [600, 279] width 765 height 111
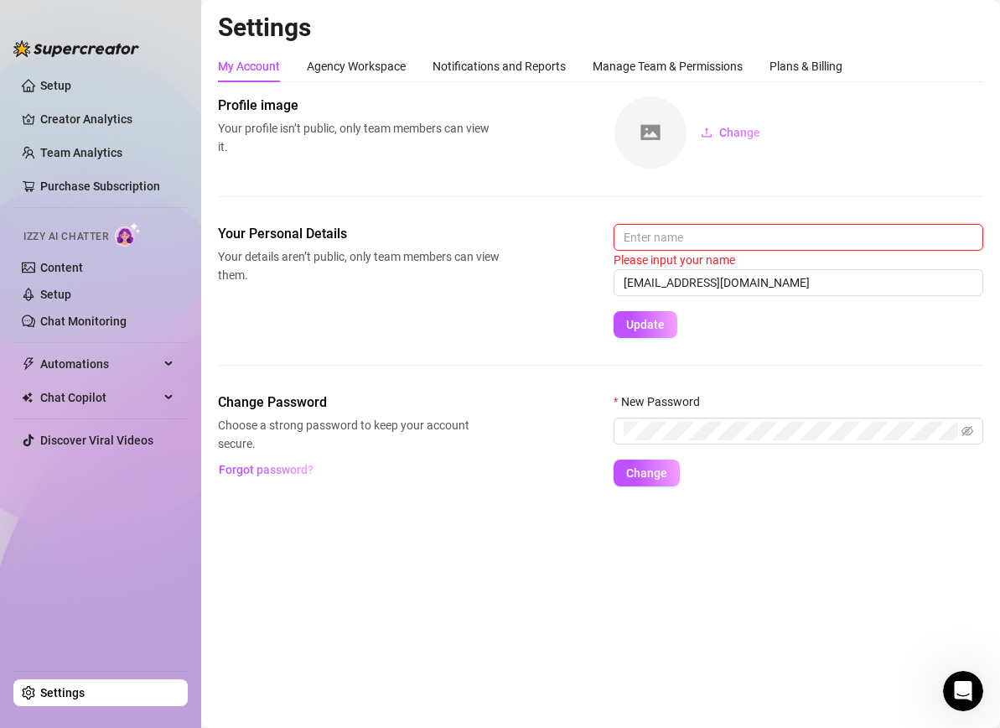
type input "L"
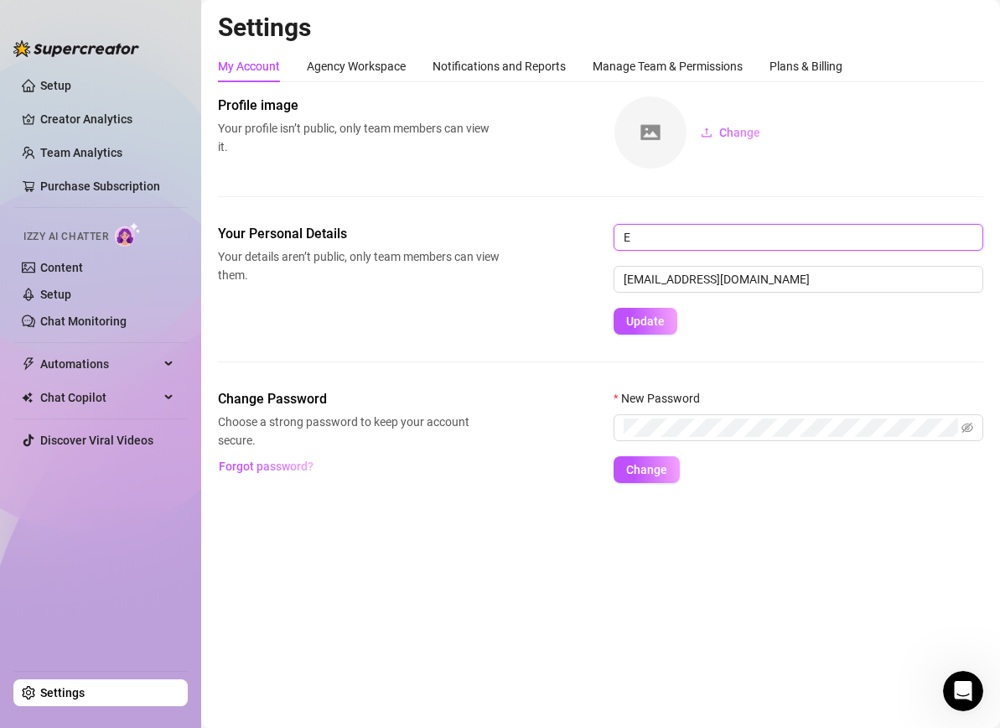
type input "E"
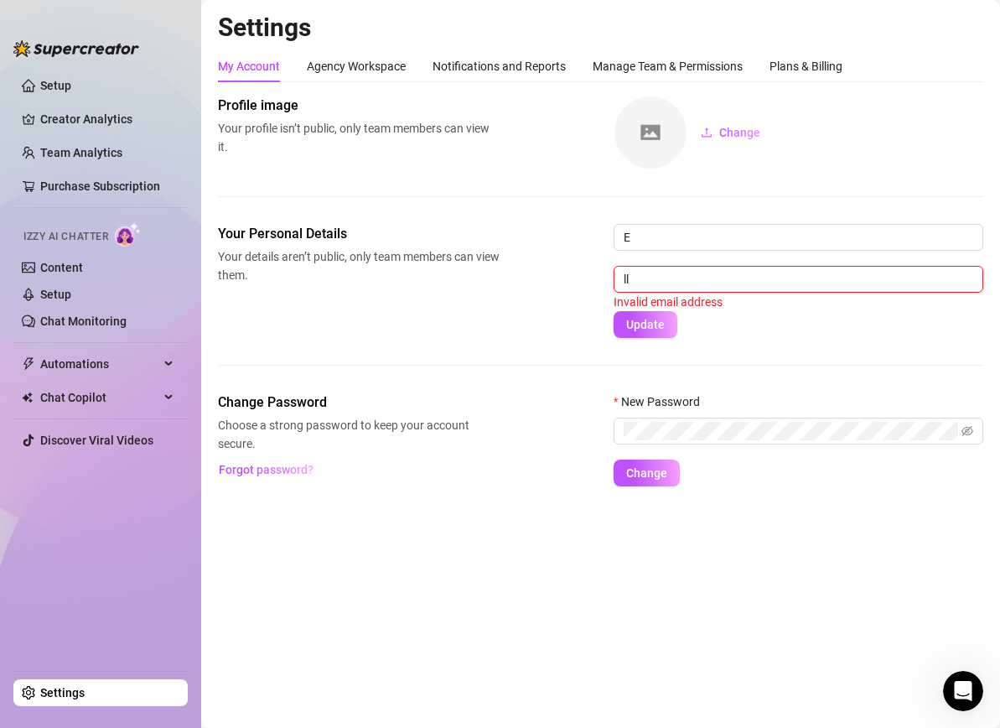
type input "l"
click at [690, 228] on input "E" at bounding box center [799, 237] width 370 height 27
type input "Elle"
click at [466, 307] on div "Your Personal Details Your details aren’t public, only team members can view th…" at bounding box center [600, 281] width 765 height 114
click at [340, 71] on div "Agency Workspace" at bounding box center [356, 66] width 99 height 18
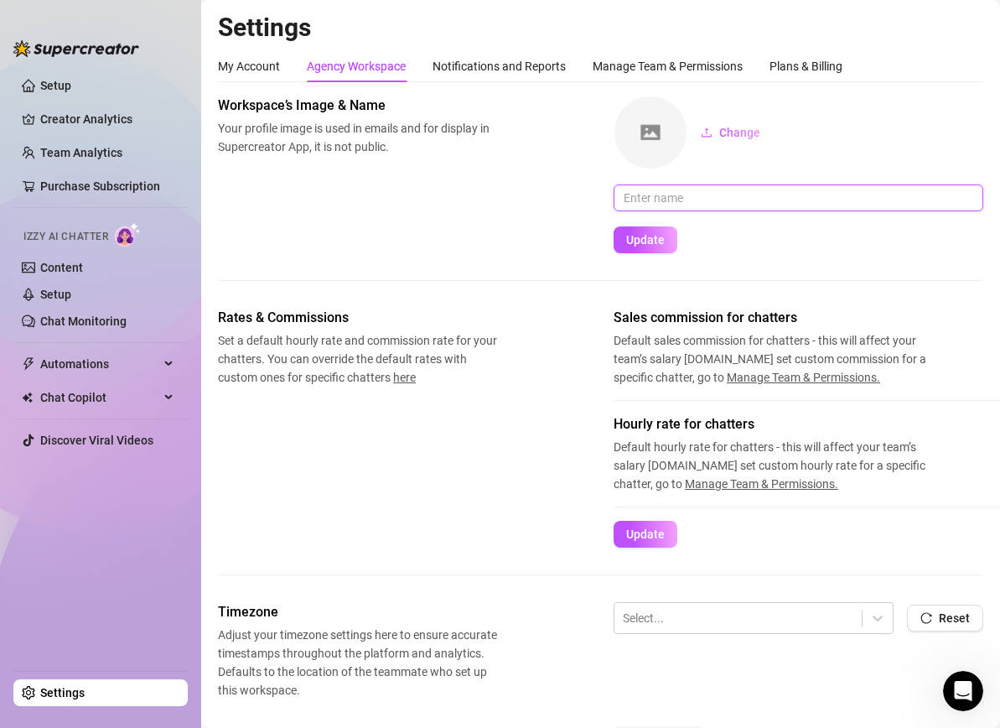
click at [684, 199] on input "text" at bounding box center [799, 197] width 370 height 27
click at [257, 65] on div "My Account" at bounding box center [249, 66] width 62 height 18
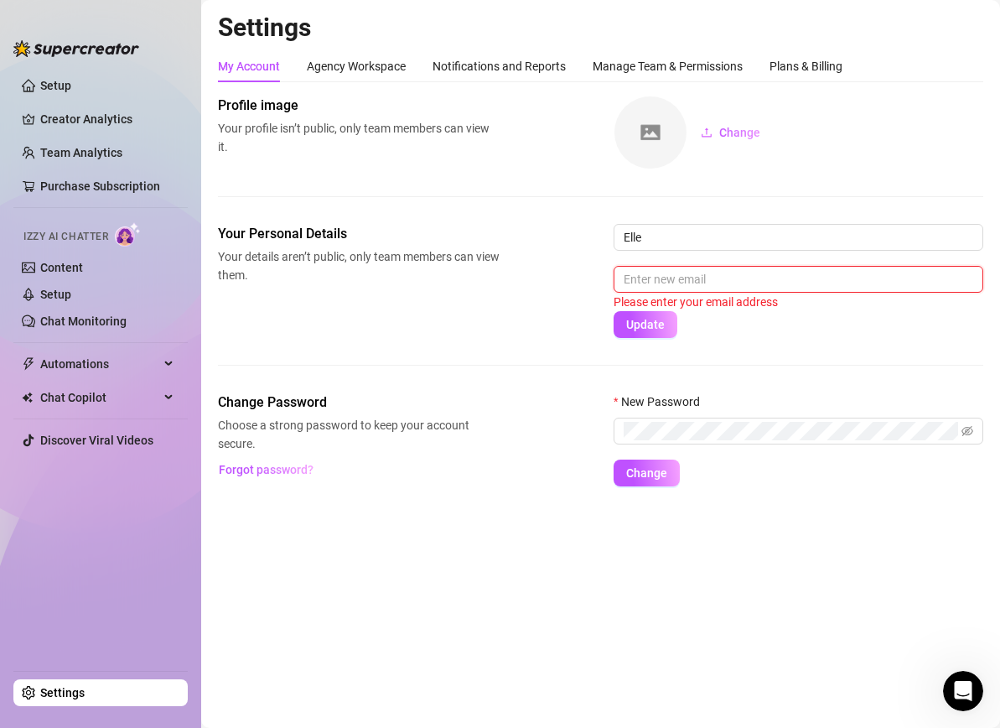
click at [661, 280] on input "text" at bounding box center [799, 279] width 370 height 27
click at [423, 427] on span "Choose a strong password to keep your account secure." at bounding box center [359, 434] width 282 height 37
click at [71, 80] on link "Setup" at bounding box center [55, 85] width 31 height 13
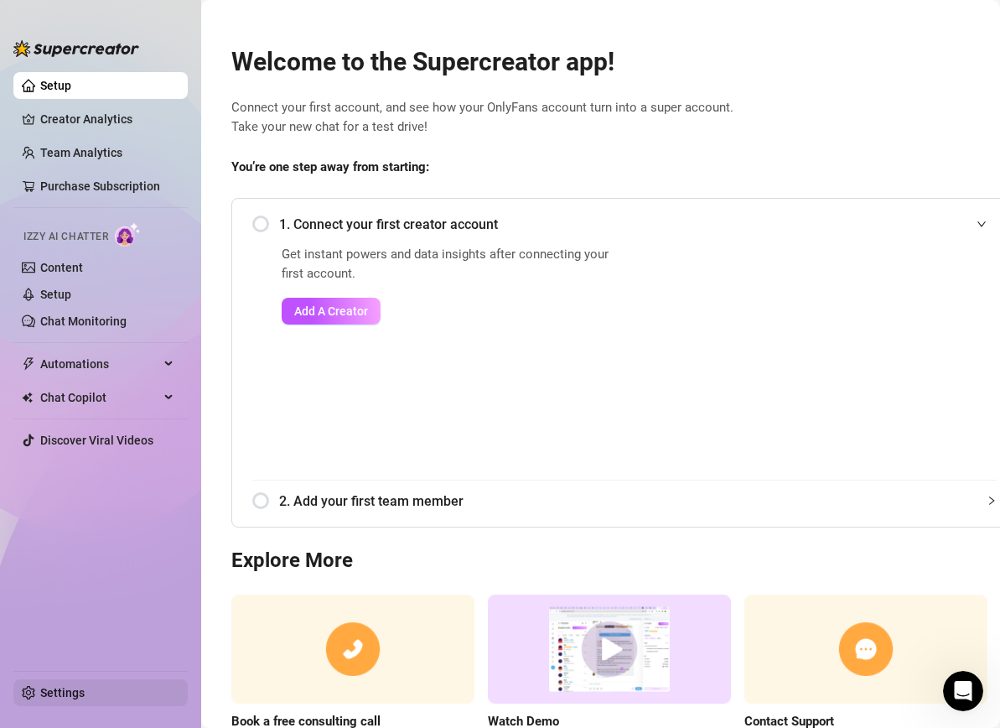
click at [77, 698] on link "Settings" at bounding box center [62, 692] width 44 height 13
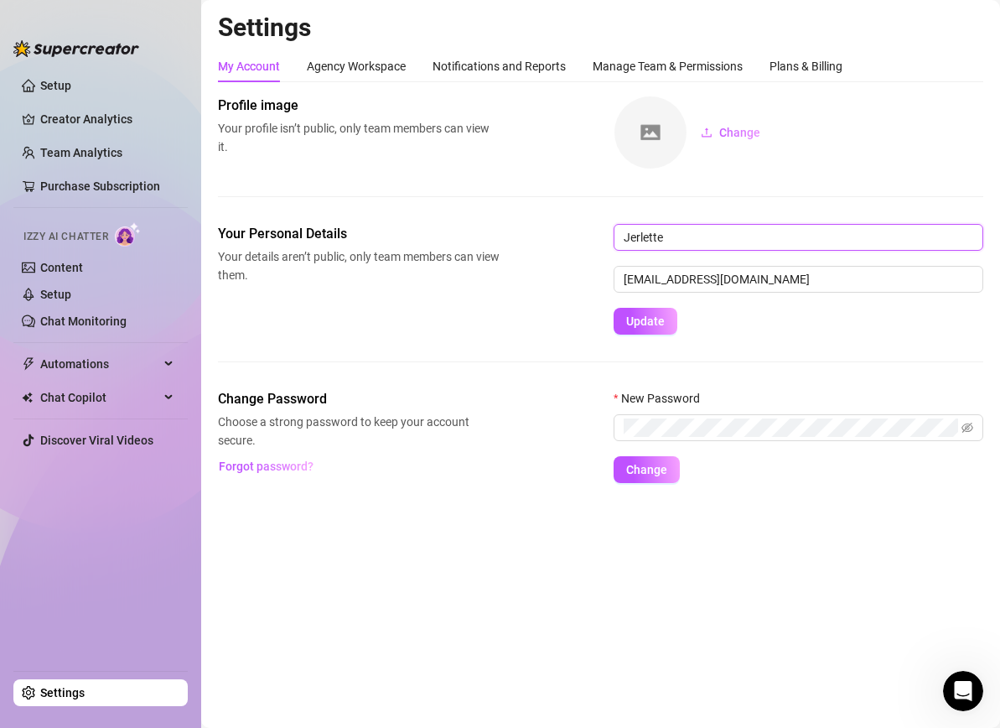
drag, startPoint x: 694, startPoint y: 236, endPoint x: 577, endPoint y: 231, distance: 117.4
click at [577, 231] on div "Your Personal Details Your details aren’t public, only team members can view th…" at bounding box center [600, 279] width 765 height 111
type input "Elle"
drag, startPoint x: 624, startPoint y: 319, endPoint x: 506, endPoint y: 323, distance: 118.3
click at [624, 319] on button "Update" at bounding box center [646, 321] width 64 height 27
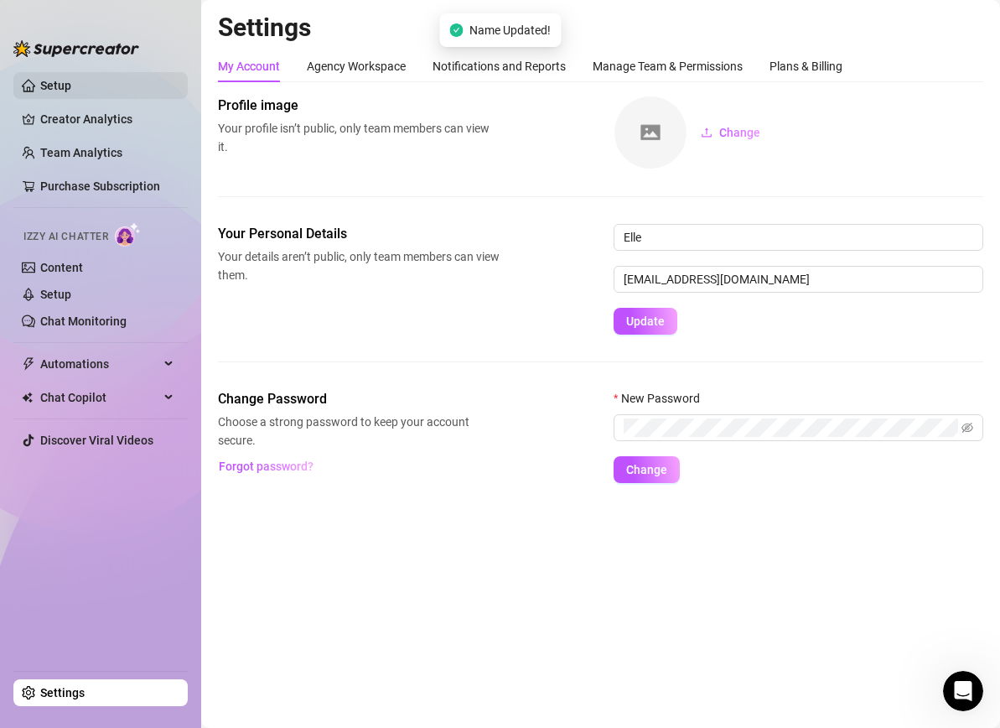
click at [71, 84] on link "Setup" at bounding box center [55, 85] width 31 height 13
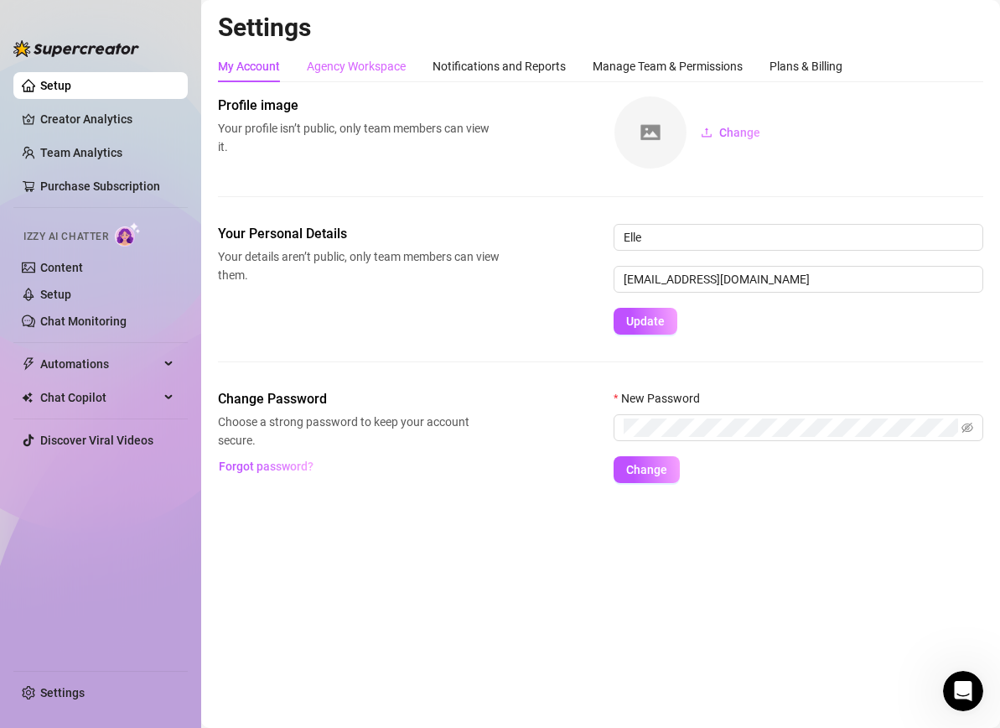
click at [353, 54] on div "Agency Workspace" at bounding box center [356, 66] width 99 height 32
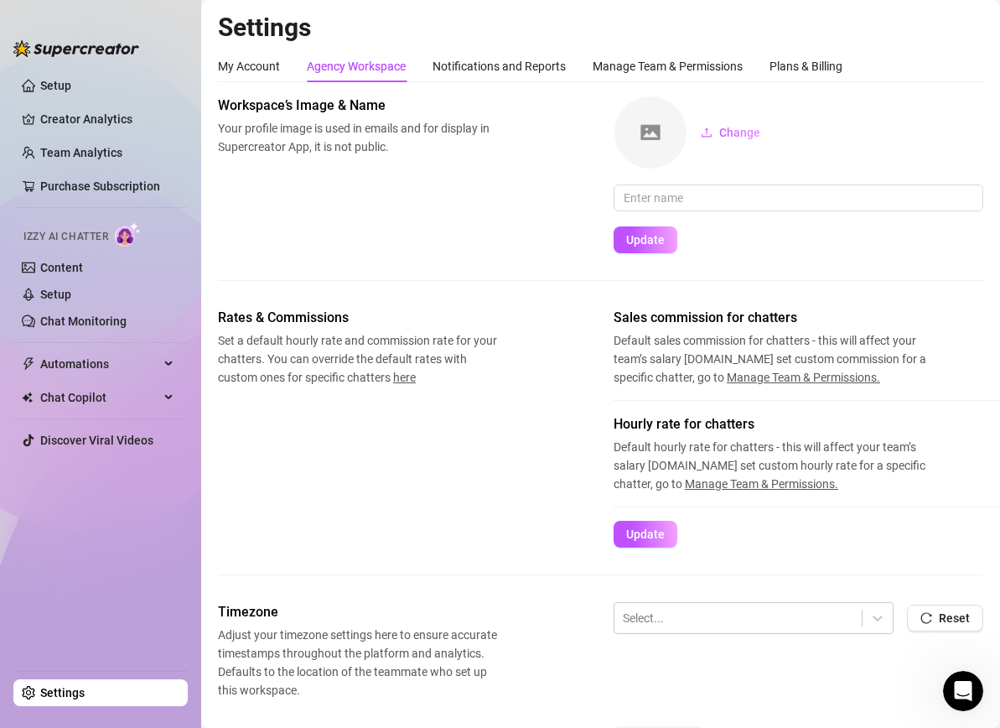
click at [412, 381] on span "here" at bounding box center [404, 377] width 23 height 13
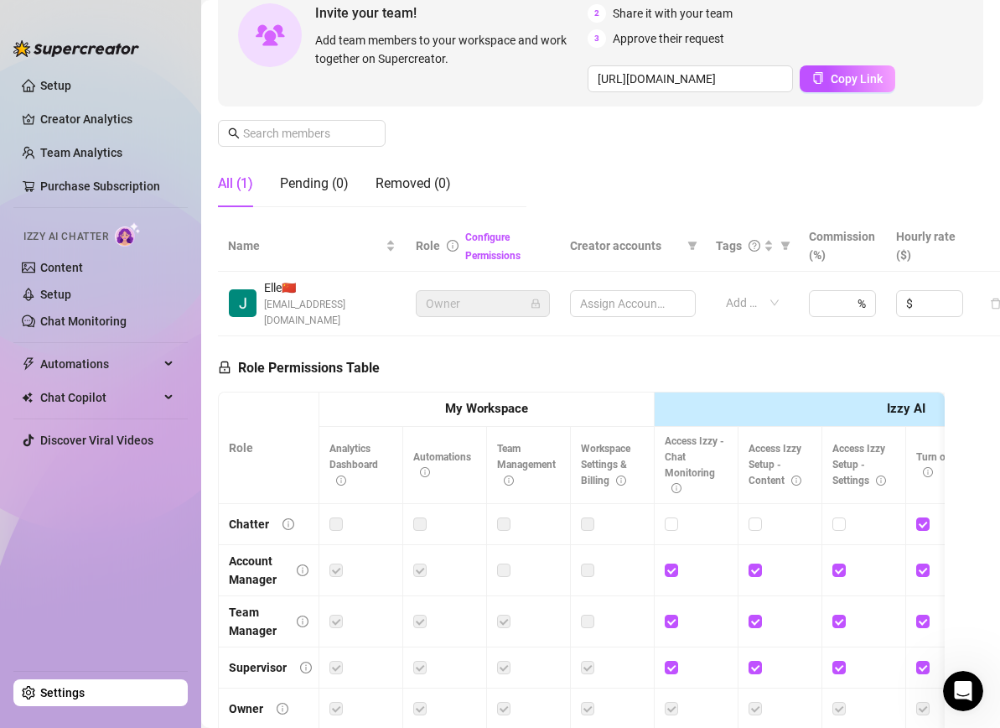
scroll to position [335, 0]
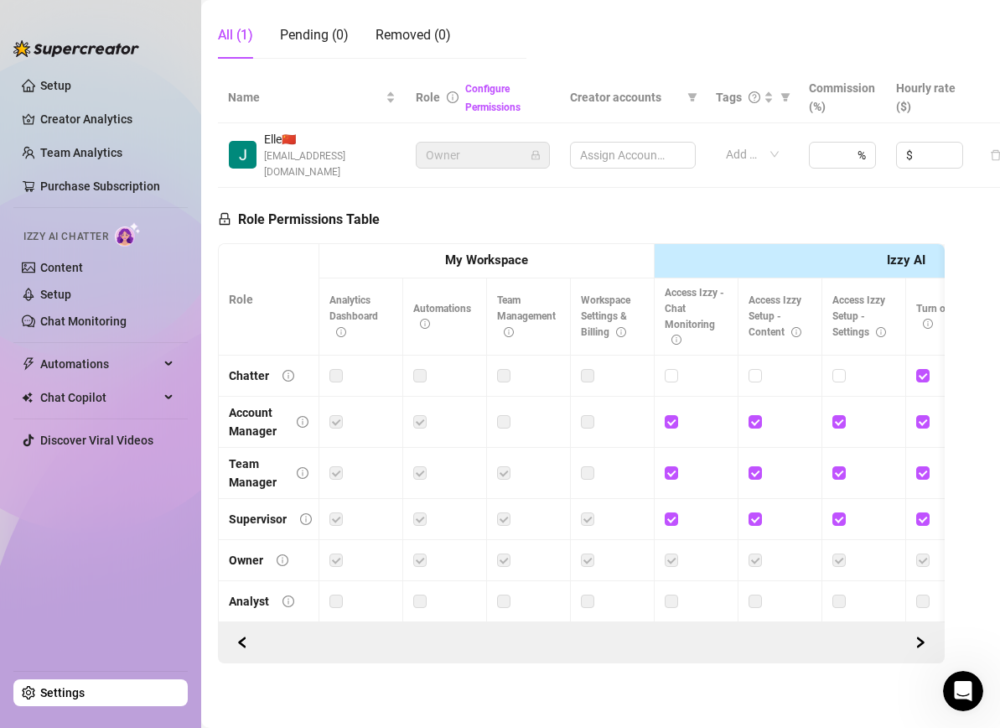
click at [282, 147] on span "Elle 🇨🇳" at bounding box center [330, 139] width 132 height 18
click at [239, 149] on img at bounding box center [243, 155] width 28 height 28
click at [289, 147] on span "Elle 🇨🇳" at bounding box center [330, 139] width 132 height 18
click at [239, 141] on img at bounding box center [243, 155] width 28 height 28
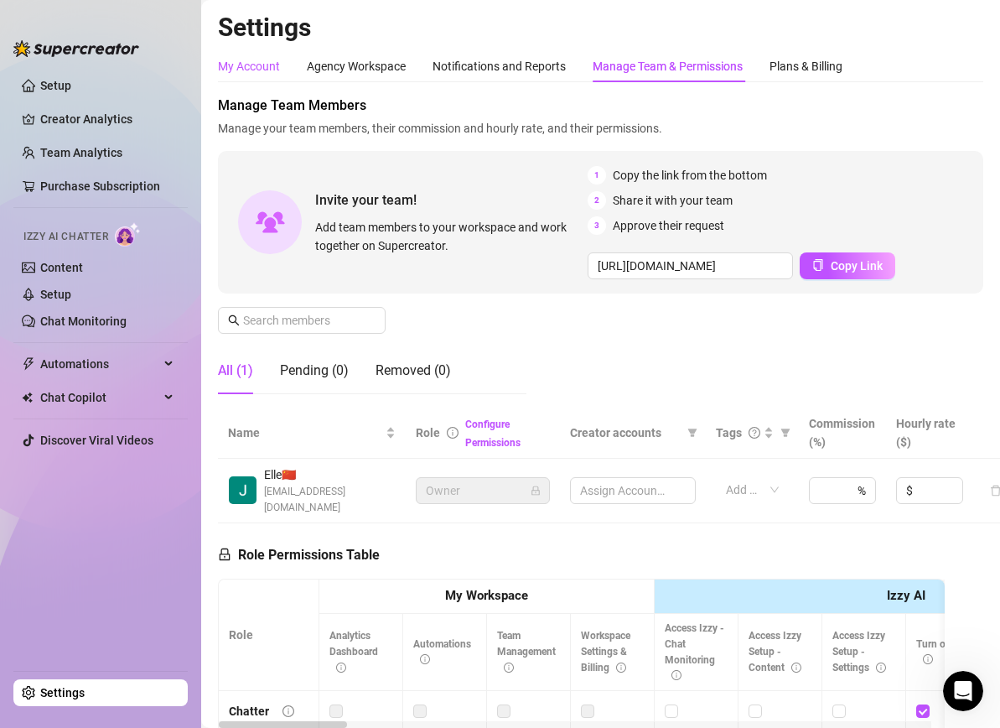
click at [262, 58] on div "My Account" at bounding box center [249, 66] width 62 height 18
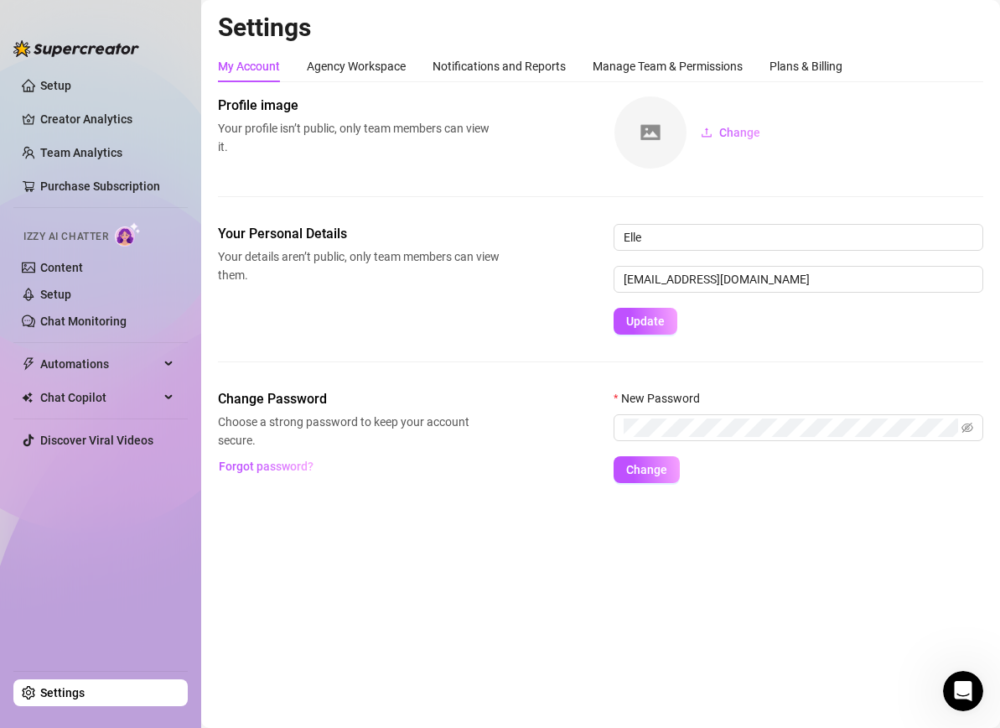
drag, startPoint x: 69, startPoint y: 695, endPoint x: 136, endPoint y: 290, distance: 410.4
click at [70, 693] on link "Settings" at bounding box center [62, 692] width 44 height 13
click at [83, 270] on link "Content" at bounding box center [61, 267] width 43 height 13
